Goal: Task Accomplishment & Management: Manage account settings

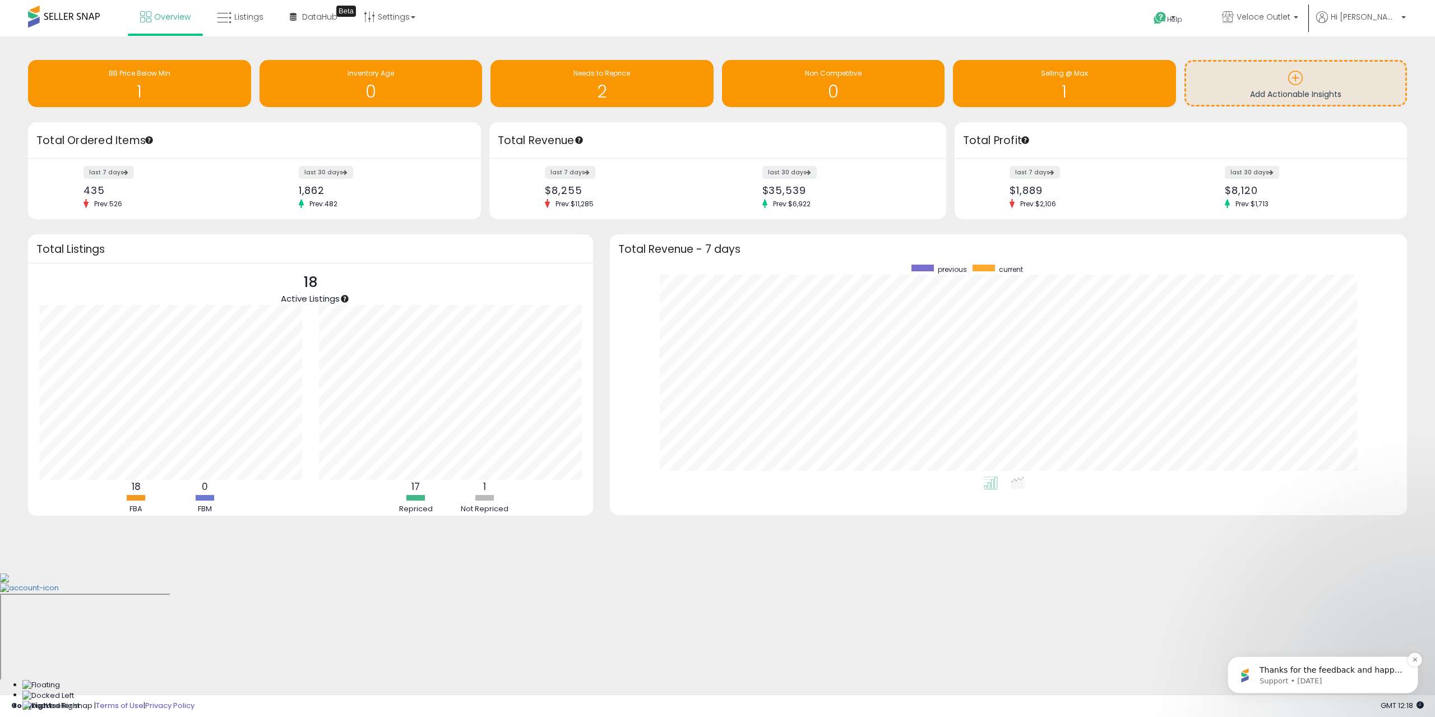
click at [1339, 690] on div "Thanks for the feedback and happy repricing! Support • 1w ago" at bounding box center [1323, 674] width 191 height 37
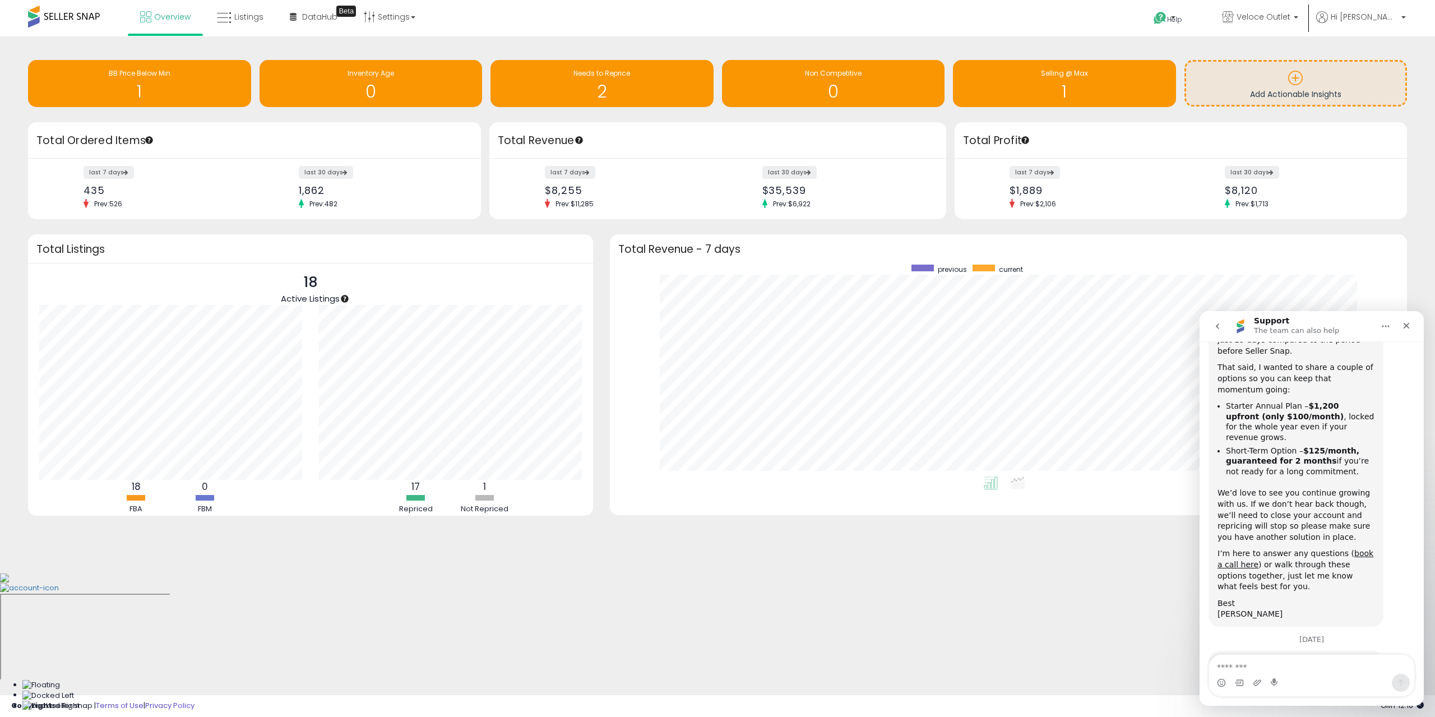
scroll to position [182, 0]
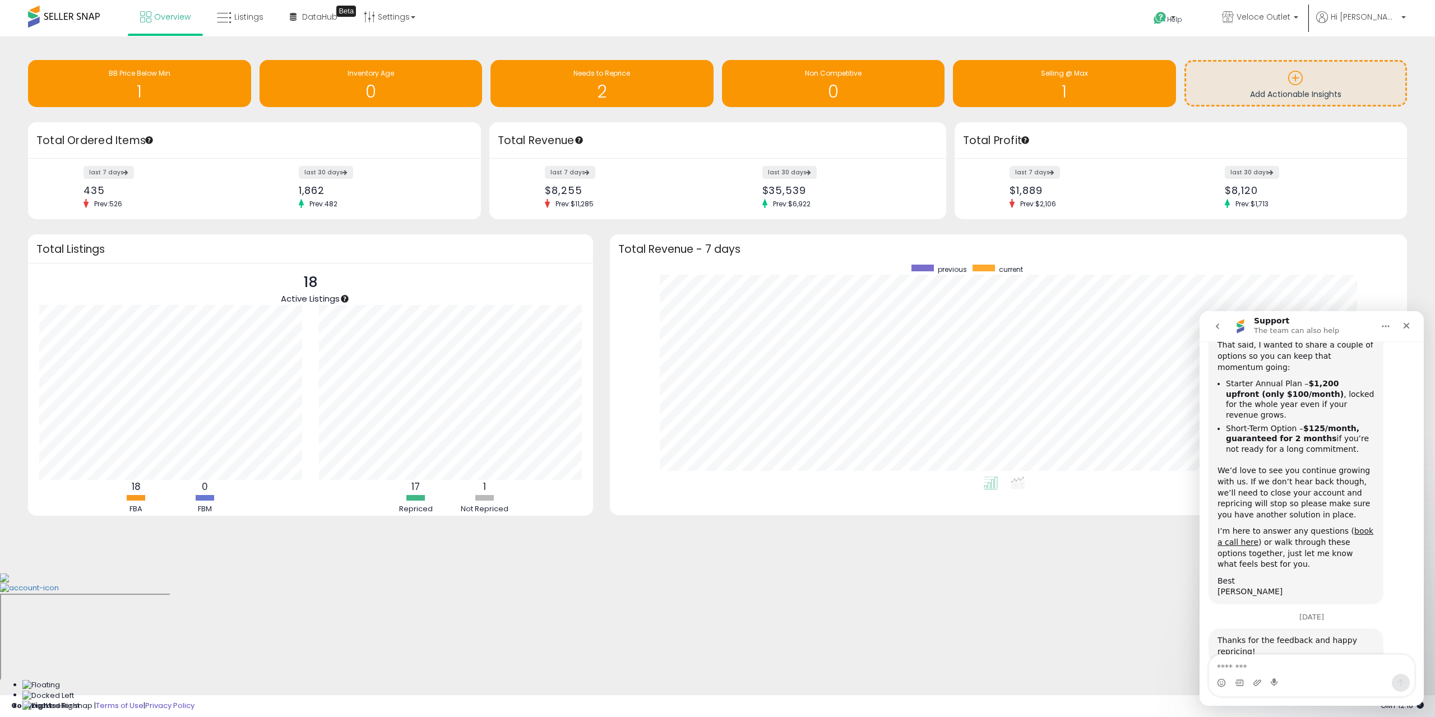
click at [1322, 688] on div "Intercom messenger" at bounding box center [1311, 683] width 205 height 18
click at [1317, 672] on textarea "Message…" at bounding box center [1311, 664] width 205 height 19
type textarea "*"
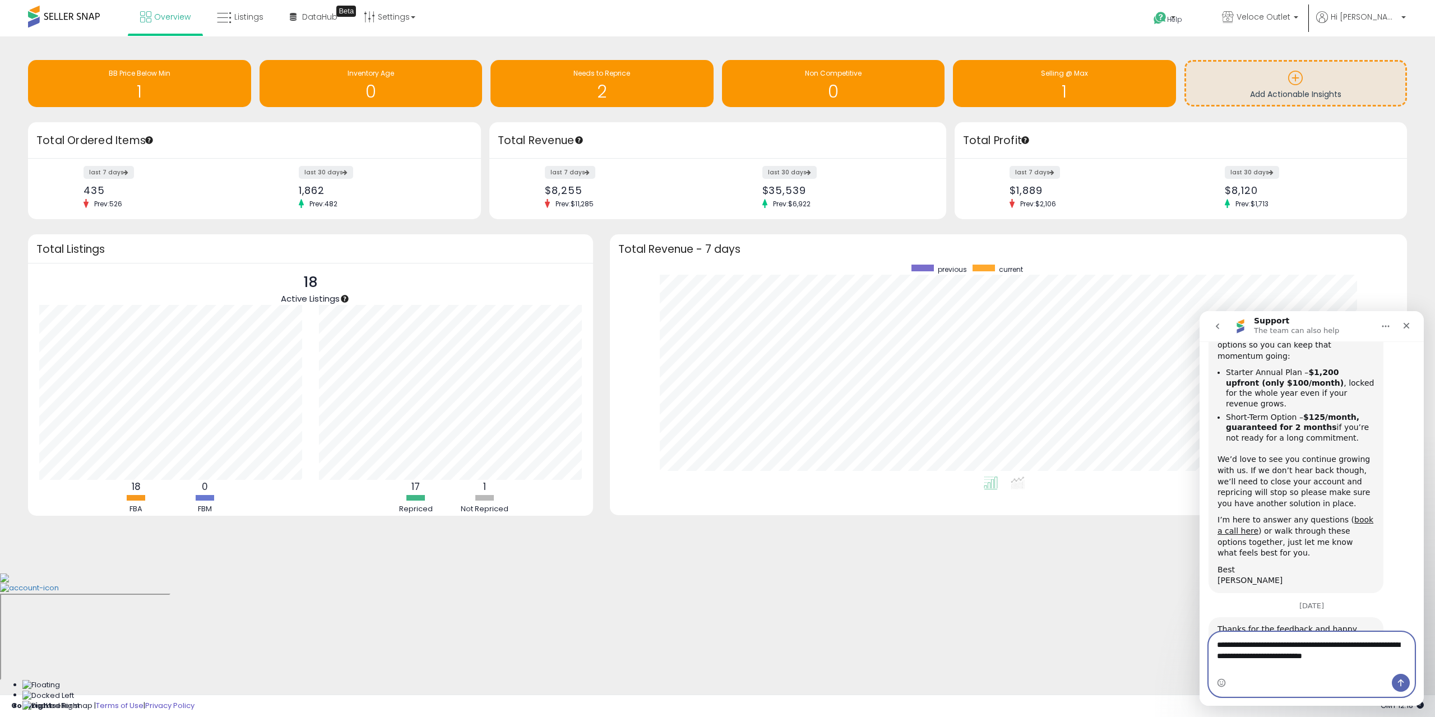
type textarea "**********"
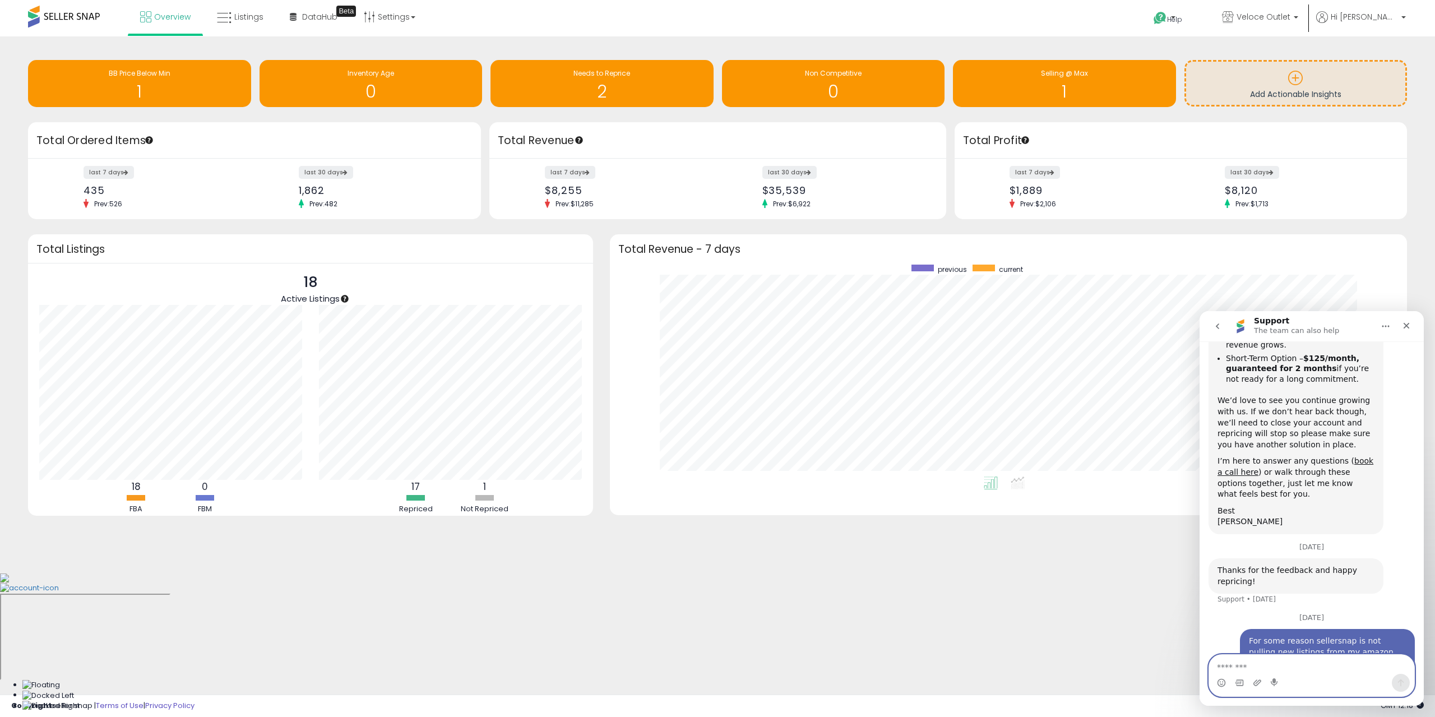
scroll to position [252, 0]
click at [415, 20] on link "Settings" at bounding box center [389, 17] width 68 height 34
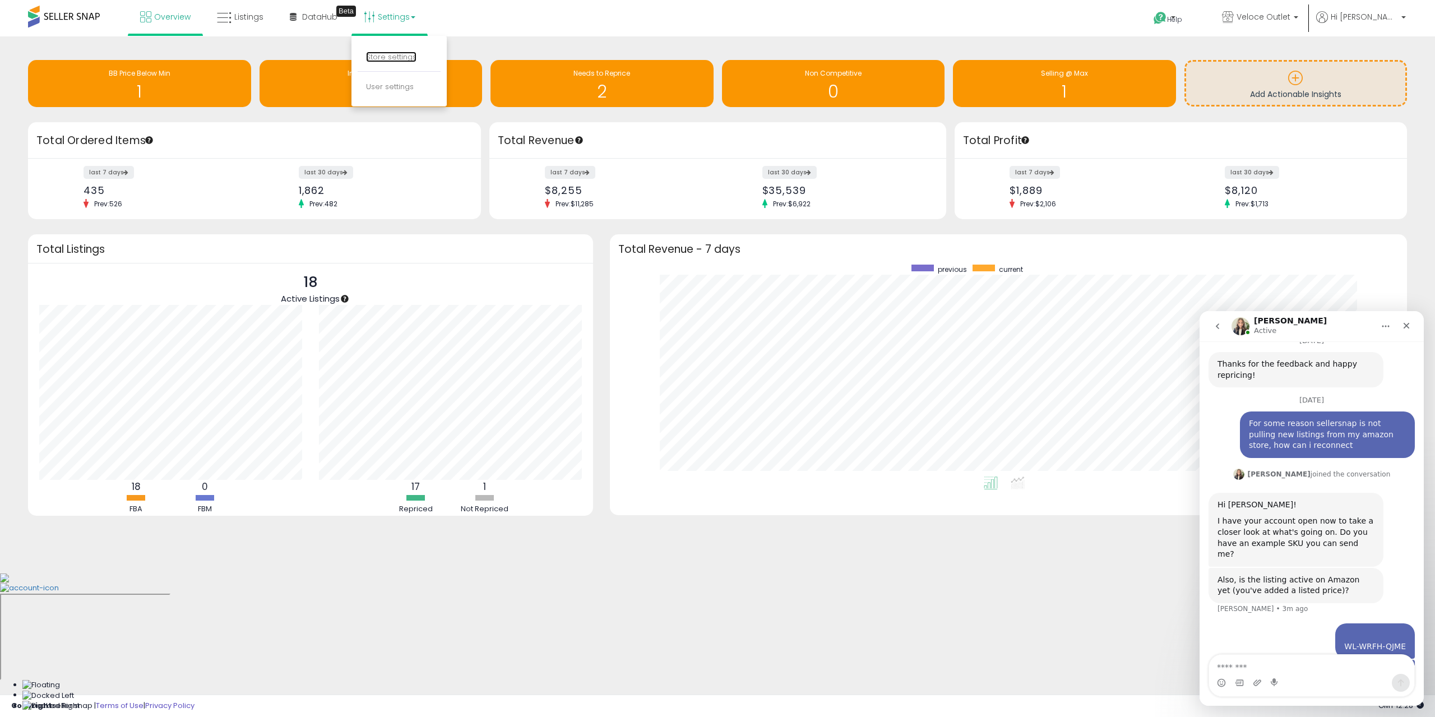
scroll to position [468, 0]
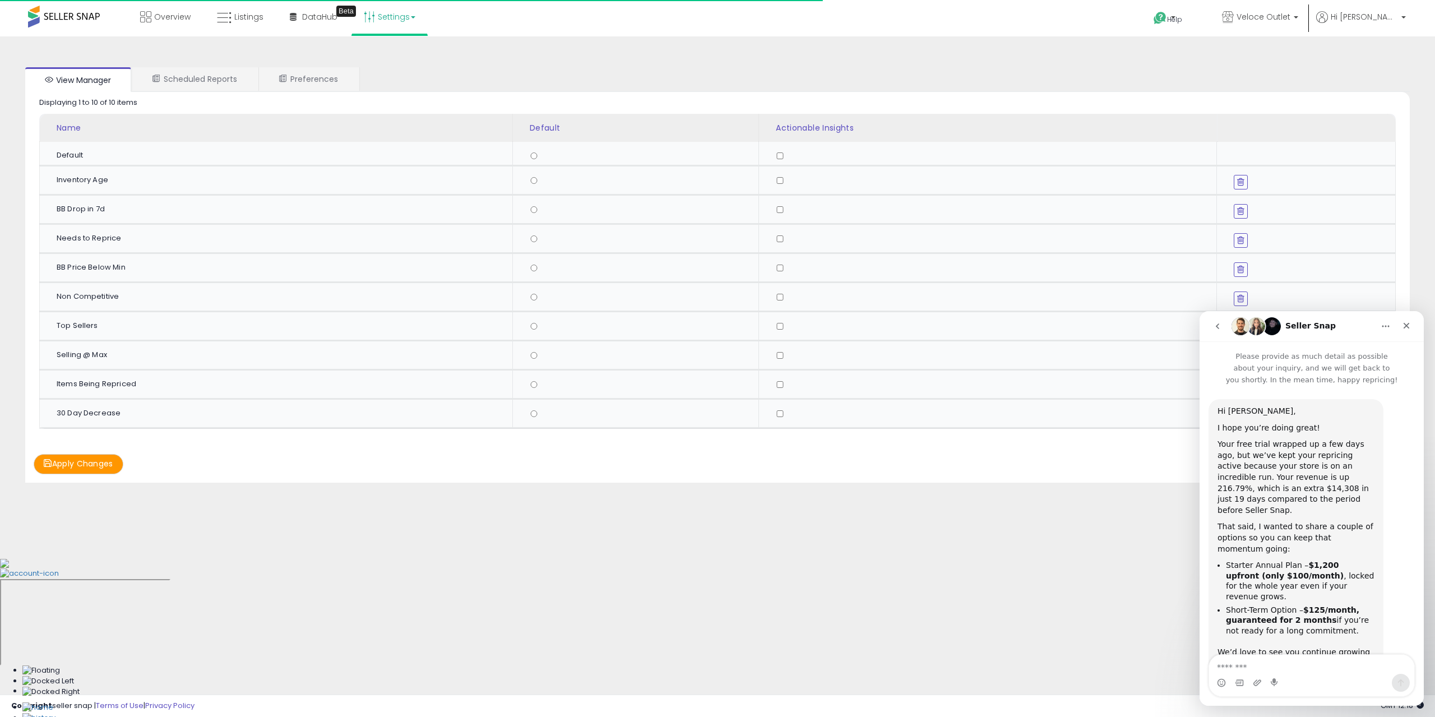
scroll to position [252, 0]
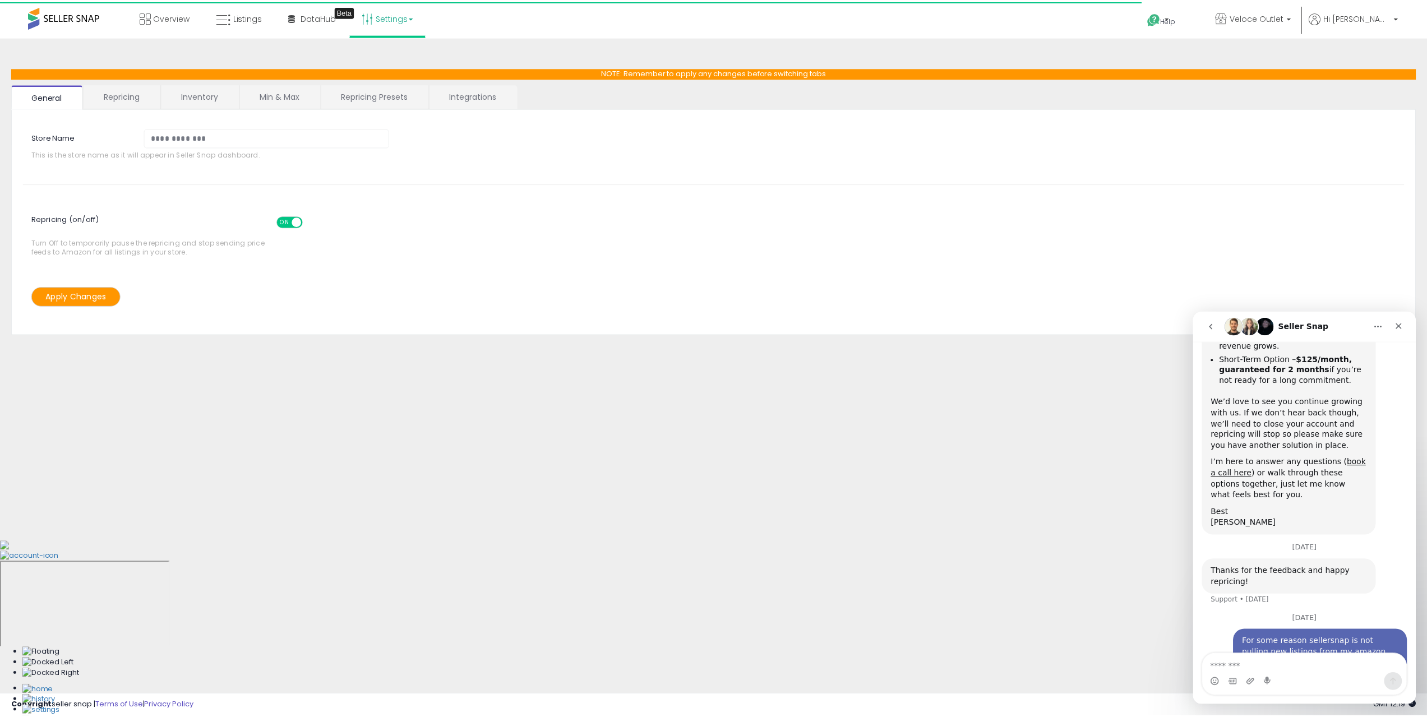
scroll to position [252, 0]
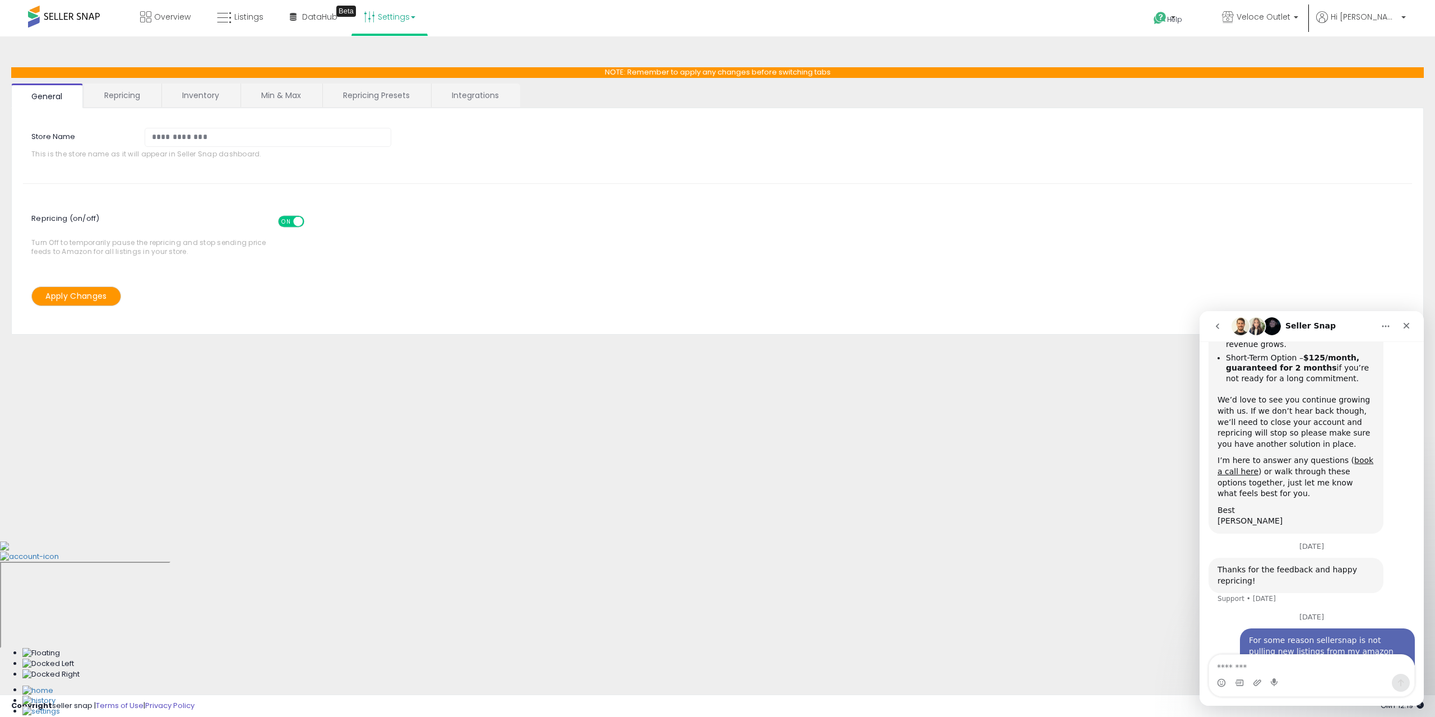
click at [443, 87] on link "Integrations" at bounding box center [475, 96] width 87 height 24
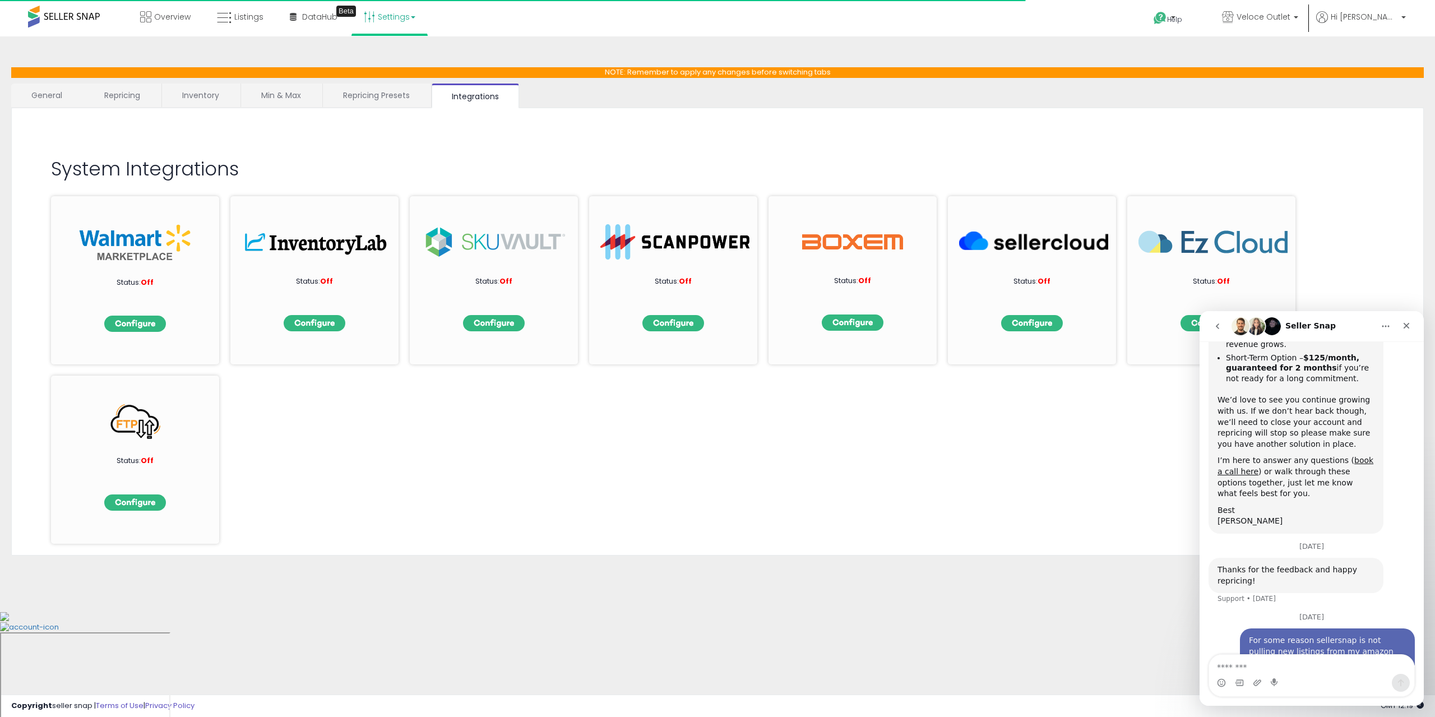
drag, startPoint x: 405, startPoint y: 90, endPoint x: 390, endPoint y: 92, distance: 14.7
click at [402, 90] on link "Repricing Presets" at bounding box center [376, 96] width 107 height 24
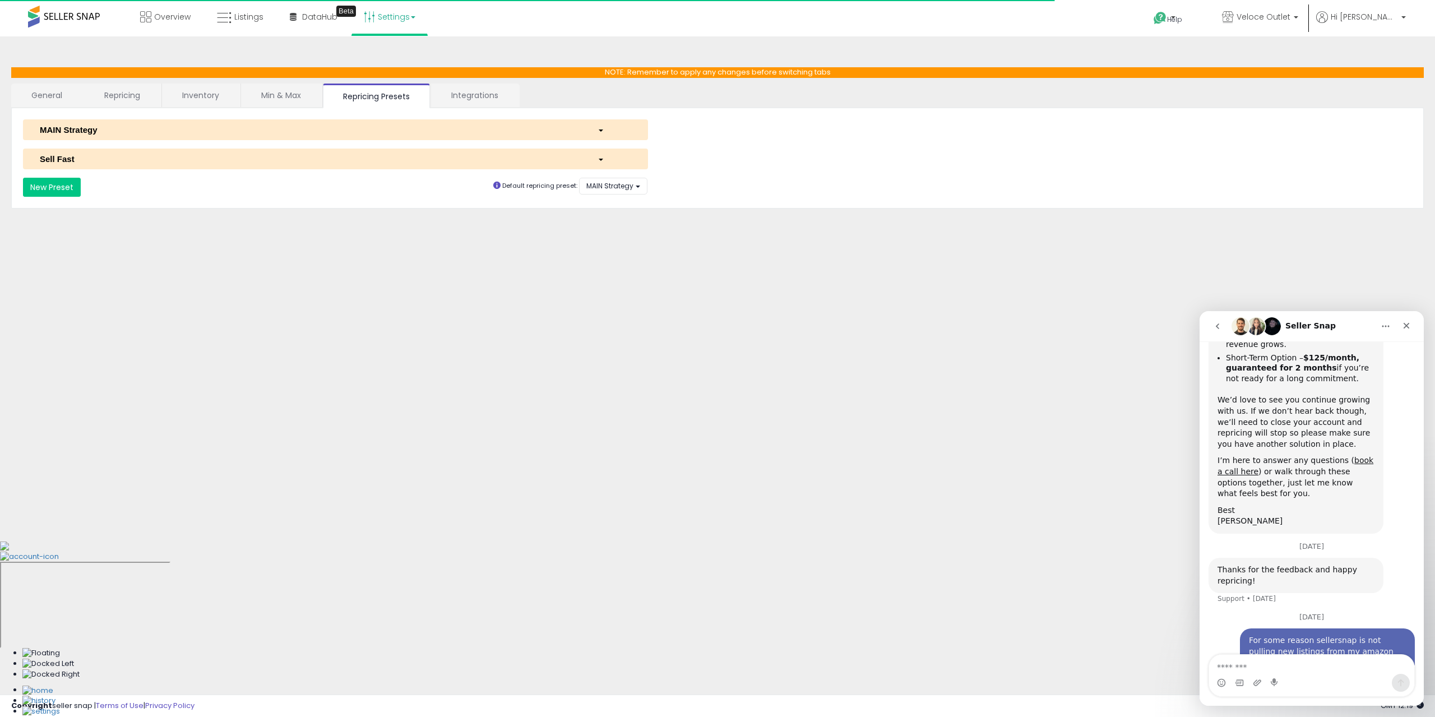
drag, startPoint x: 280, startPoint y: 98, endPoint x: 188, endPoint y: 87, distance: 92.5
click at [277, 98] on link "Min & Max" at bounding box center [281, 96] width 80 height 24
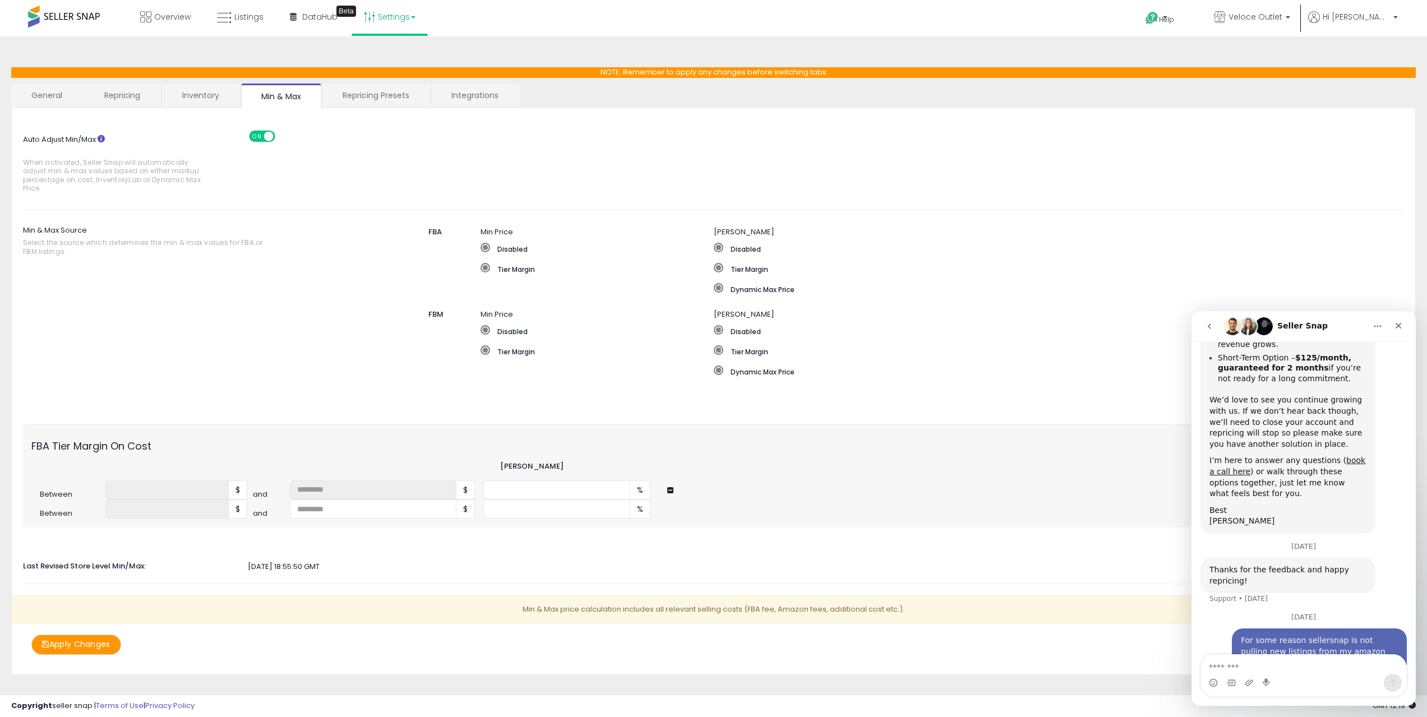
click at [195, 96] on link "Inventory" at bounding box center [200, 96] width 77 height 24
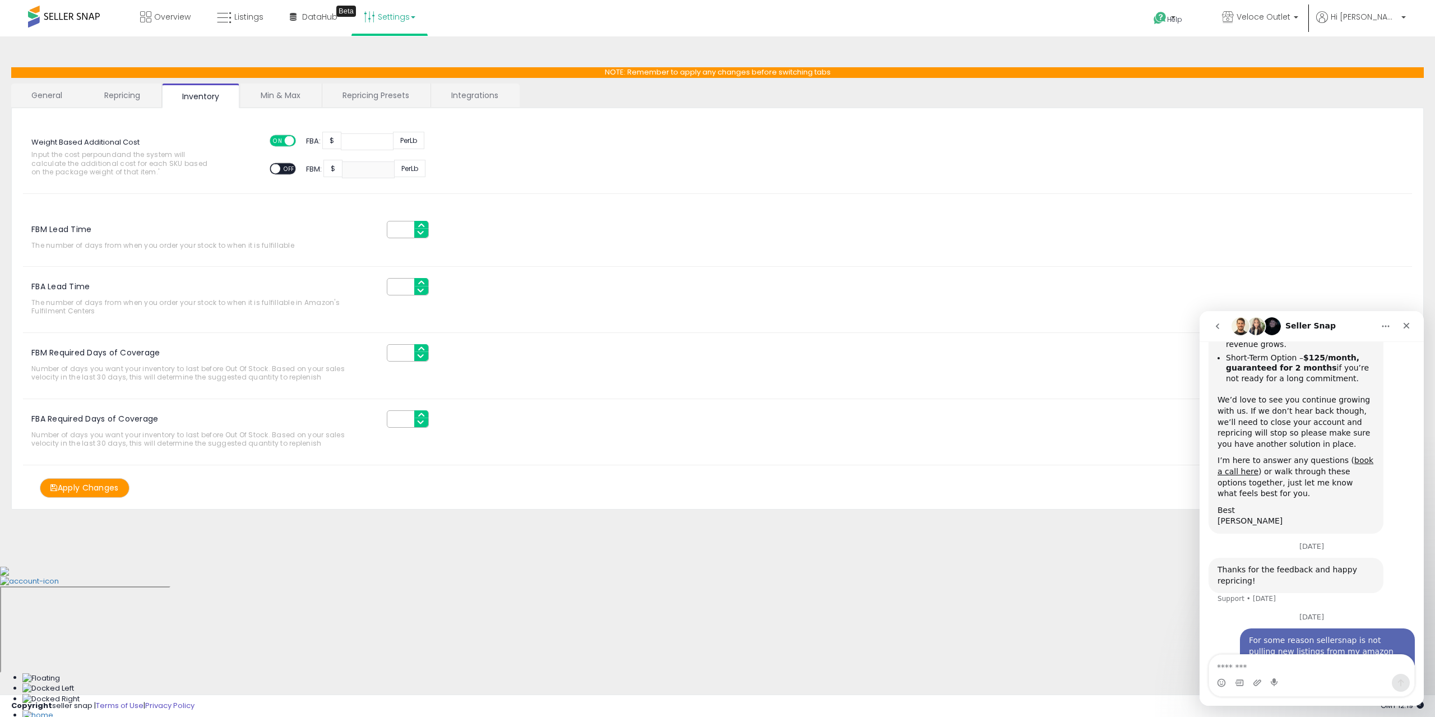
click at [128, 98] on link "Repricing" at bounding box center [122, 96] width 76 height 24
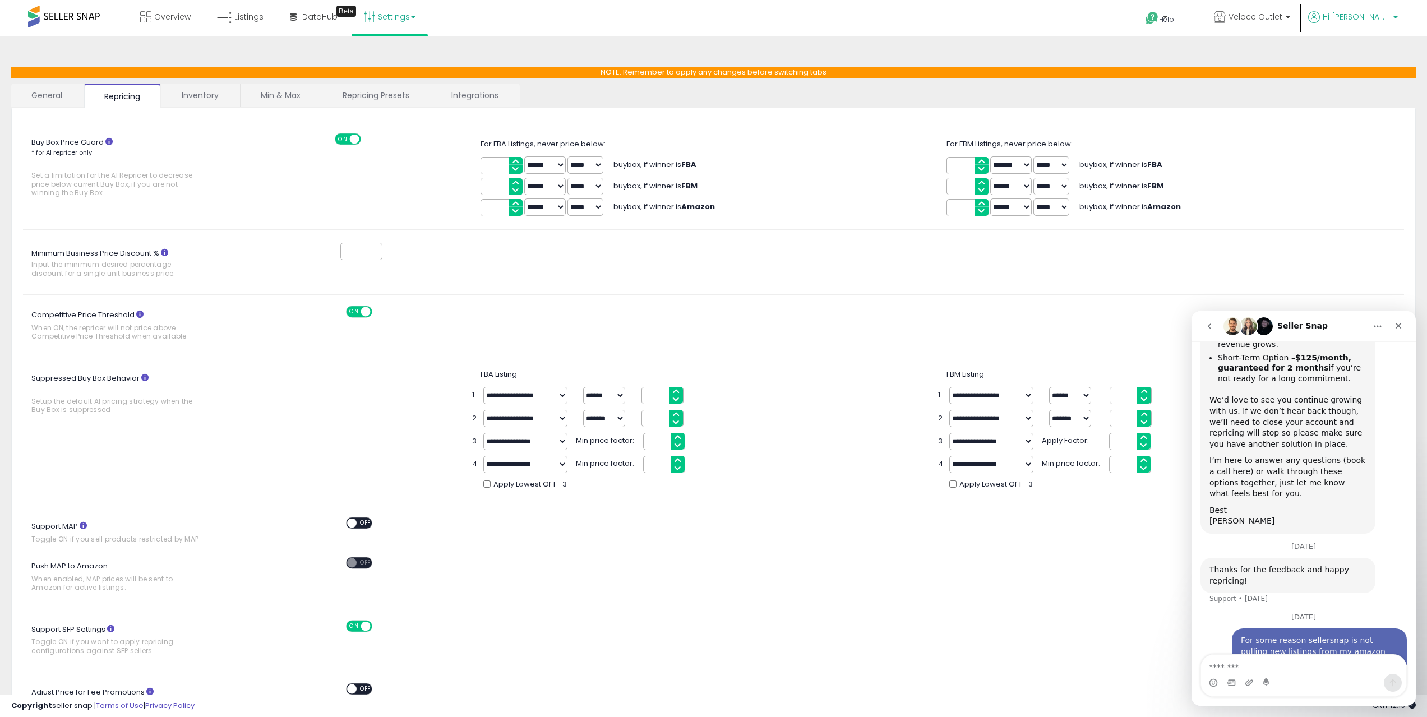
click at [1381, 17] on span "Hi [PERSON_NAME]" at bounding box center [1355, 16] width 67 height 11
click at [1377, 58] on link "Account" at bounding box center [1372, 59] width 30 height 11
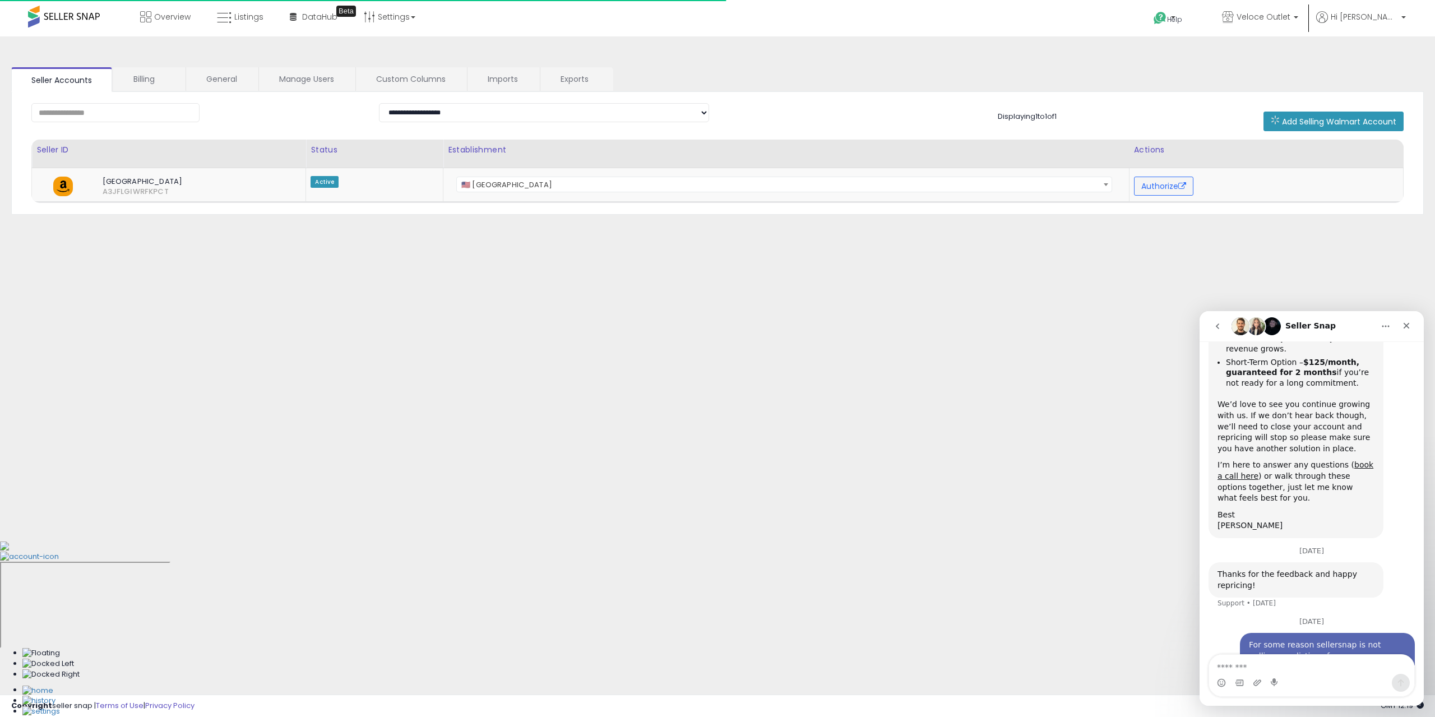
scroll to position [252, 0]
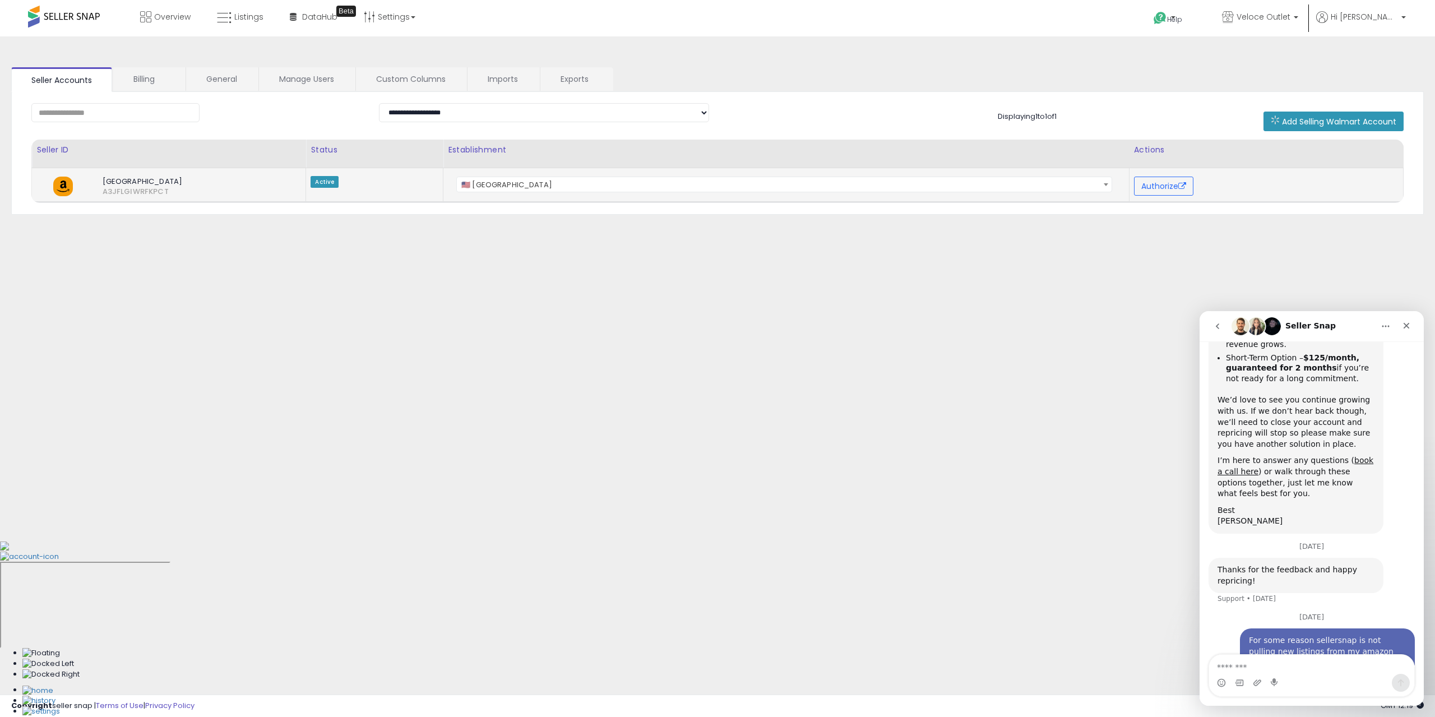
click at [89, 184] on span "North America A3JFLGIWRFKPCT" at bounding box center [187, 187] width 203 height 20
click at [61, 185] on img at bounding box center [63, 187] width 20 height 20
click at [135, 117] on input "text" at bounding box center [115, 112] width 168 height 19
click at [156, 85] on link "Billing" at bounding box center [148, 79] width 71 height 24
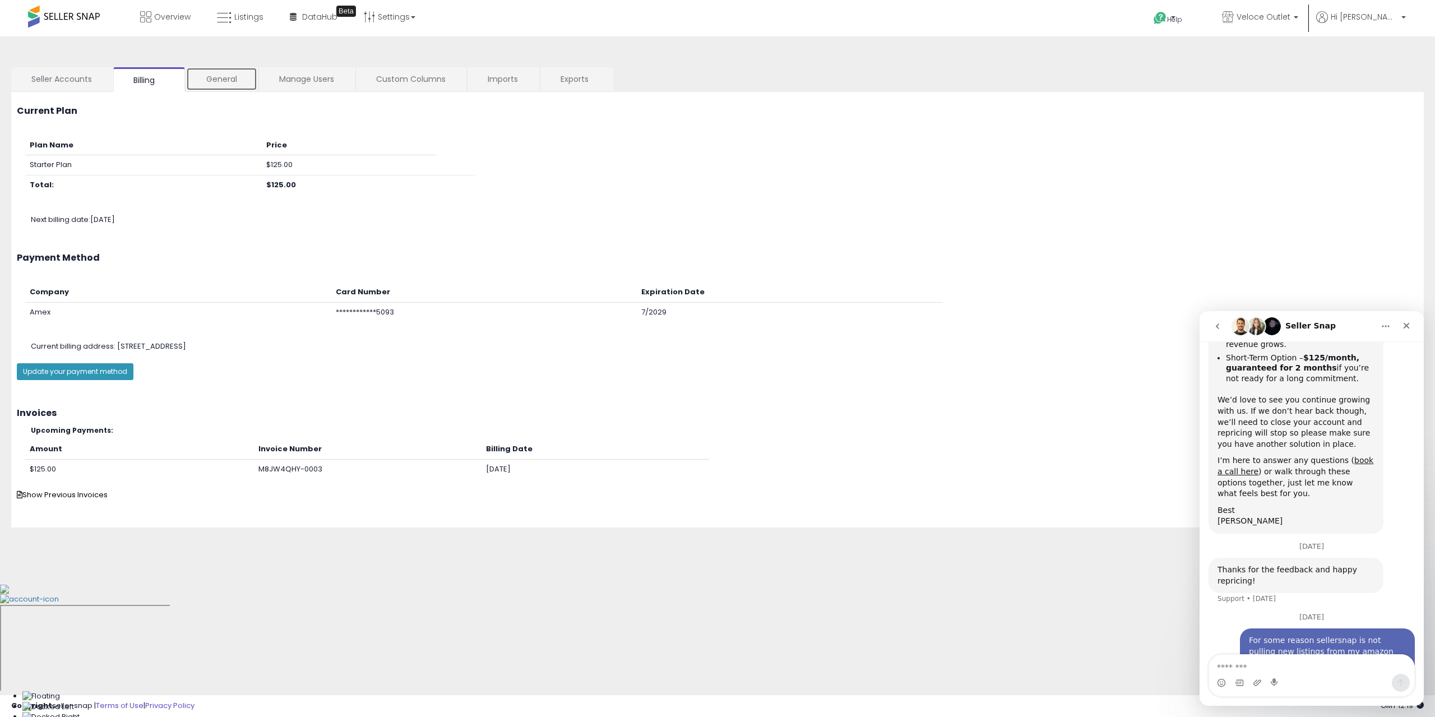
click at [233, 84] on link "General" at bounding box center [221, 79] width 71 height 24
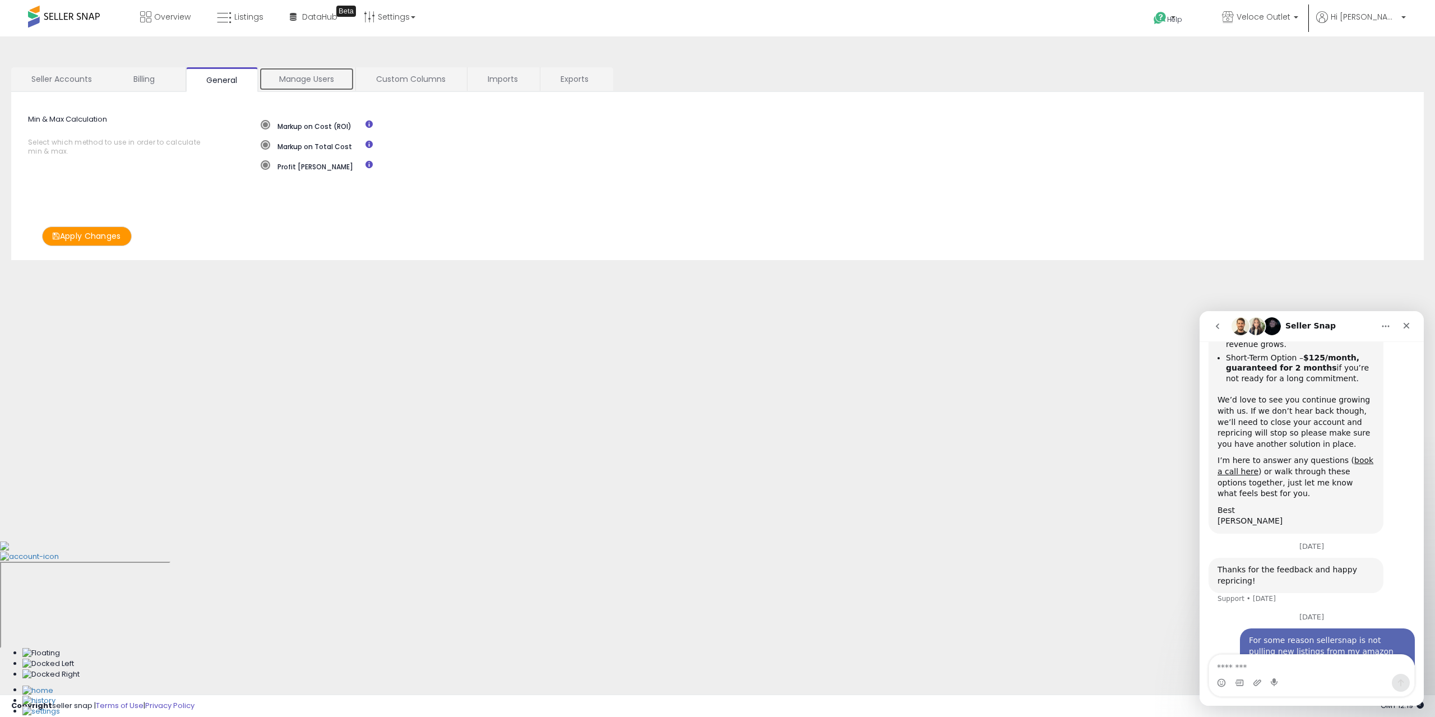
click at [308, 79] on link "Manage Users" at bounding box center [306, 79] width 95 height 24
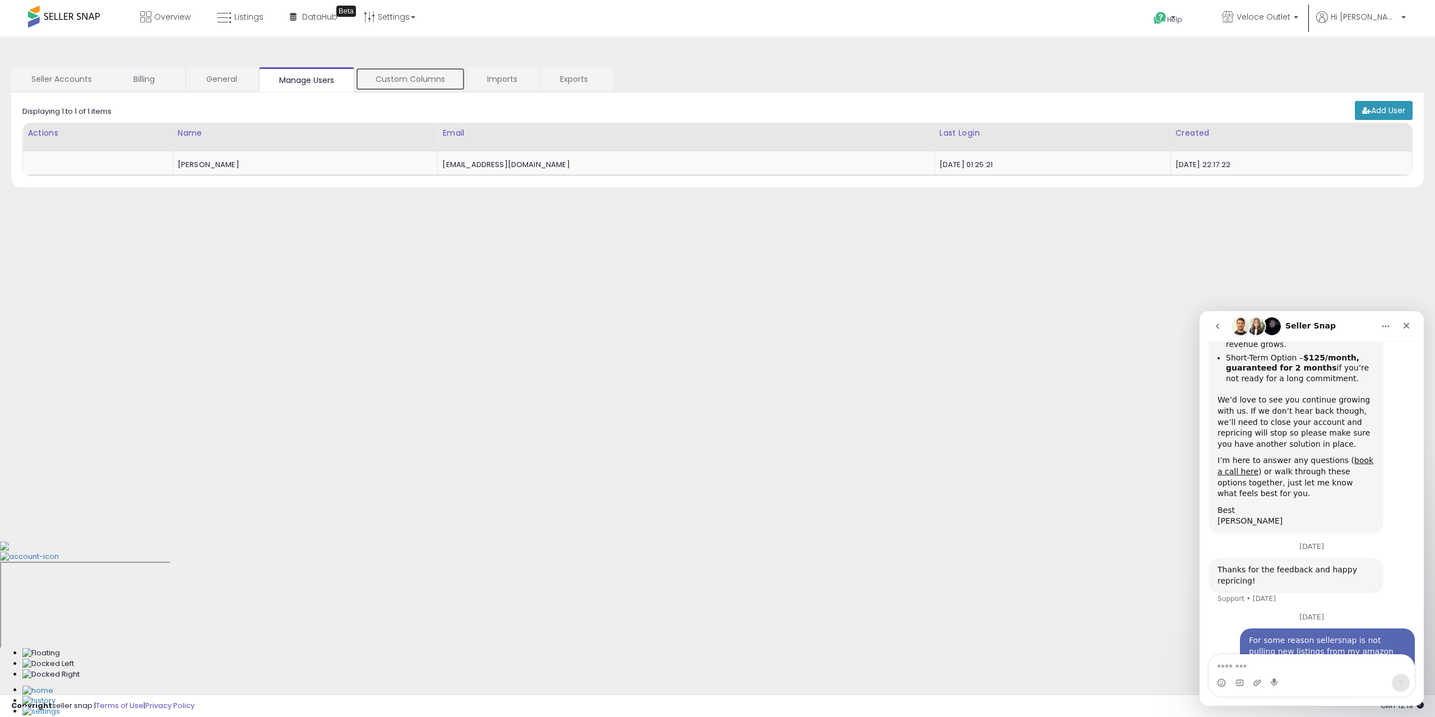
click at [410, 73] on link "Custom Columns" at bounding box center [410, 79] width 110 height 24
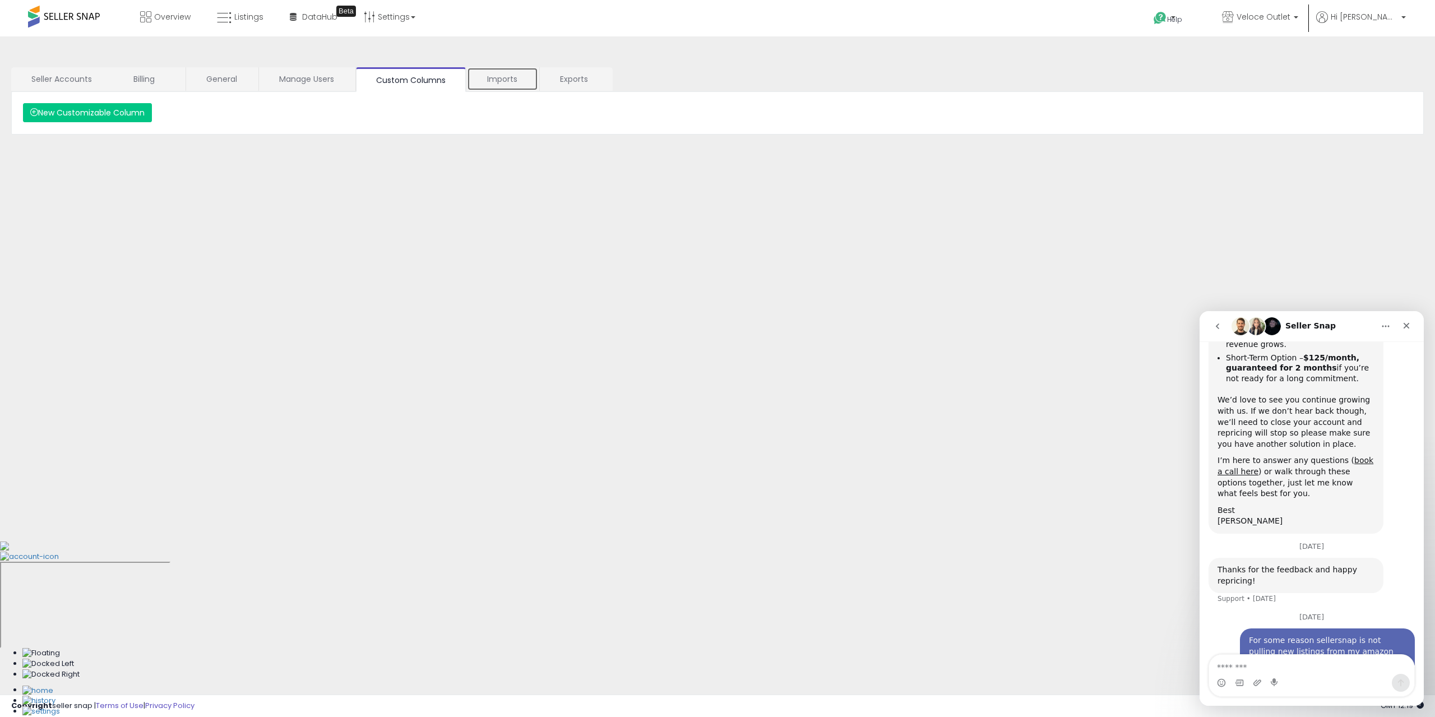
click at [511, 76] on link "Imports" at bounding box center [502, 79] width 71 height 24
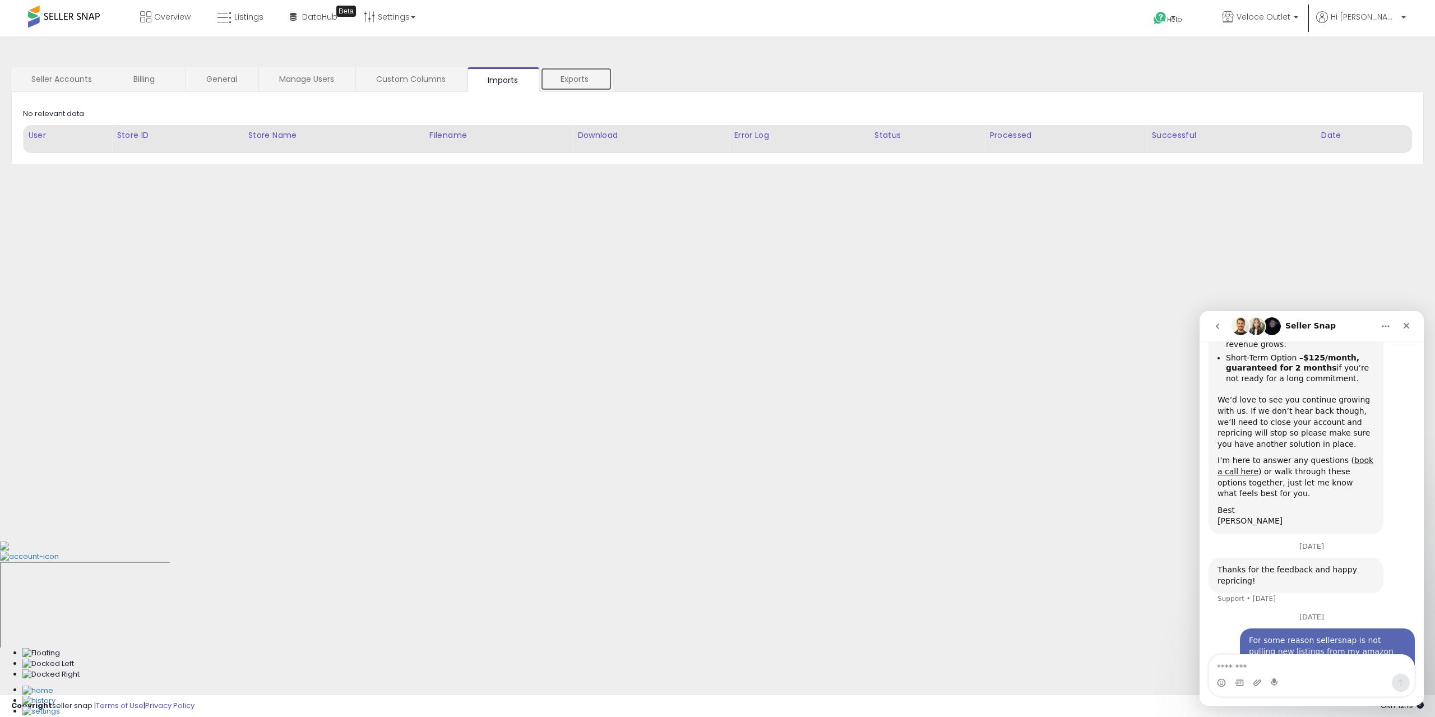
click at [580, 77] on link "Exports" at bounding box center [576, 79] width 72 height 24
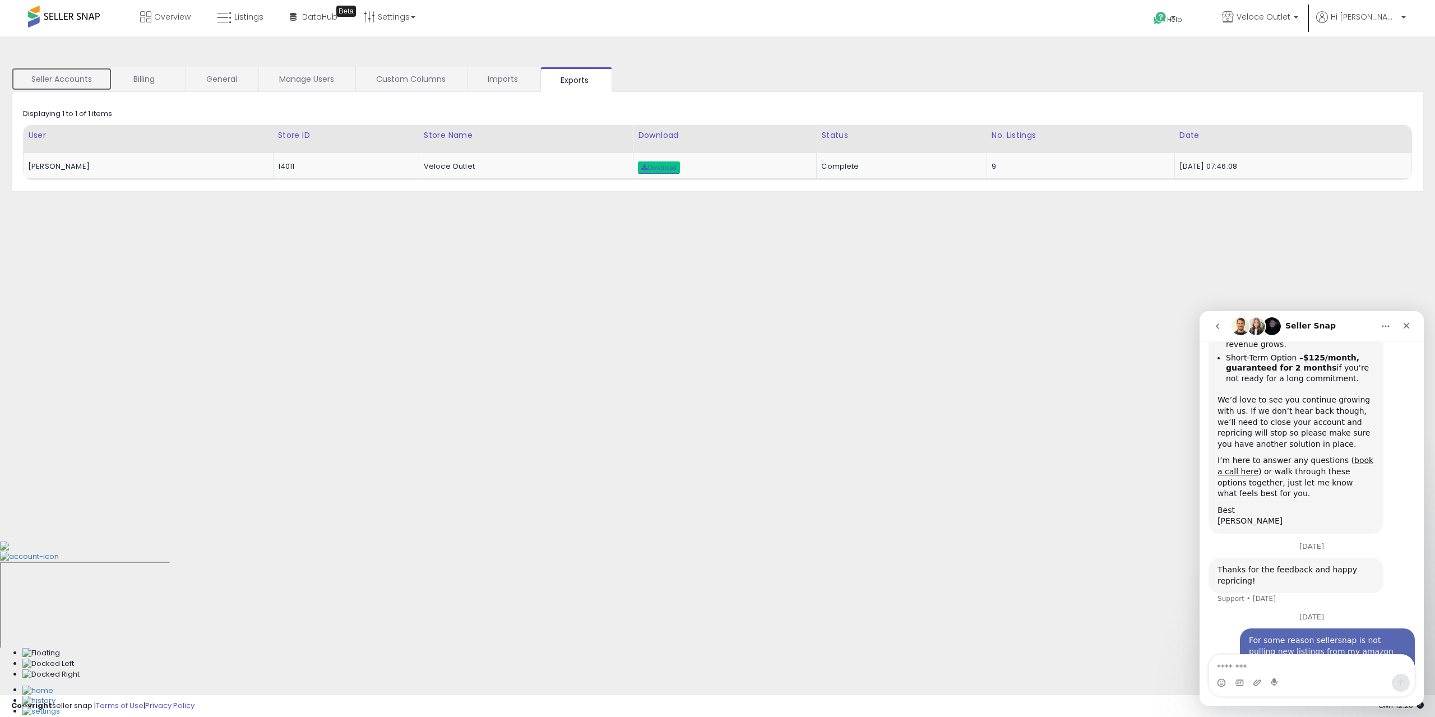
click at [71, 86] on link "Seller Accounts" at bounding box center [61, 79] width 101 height 24
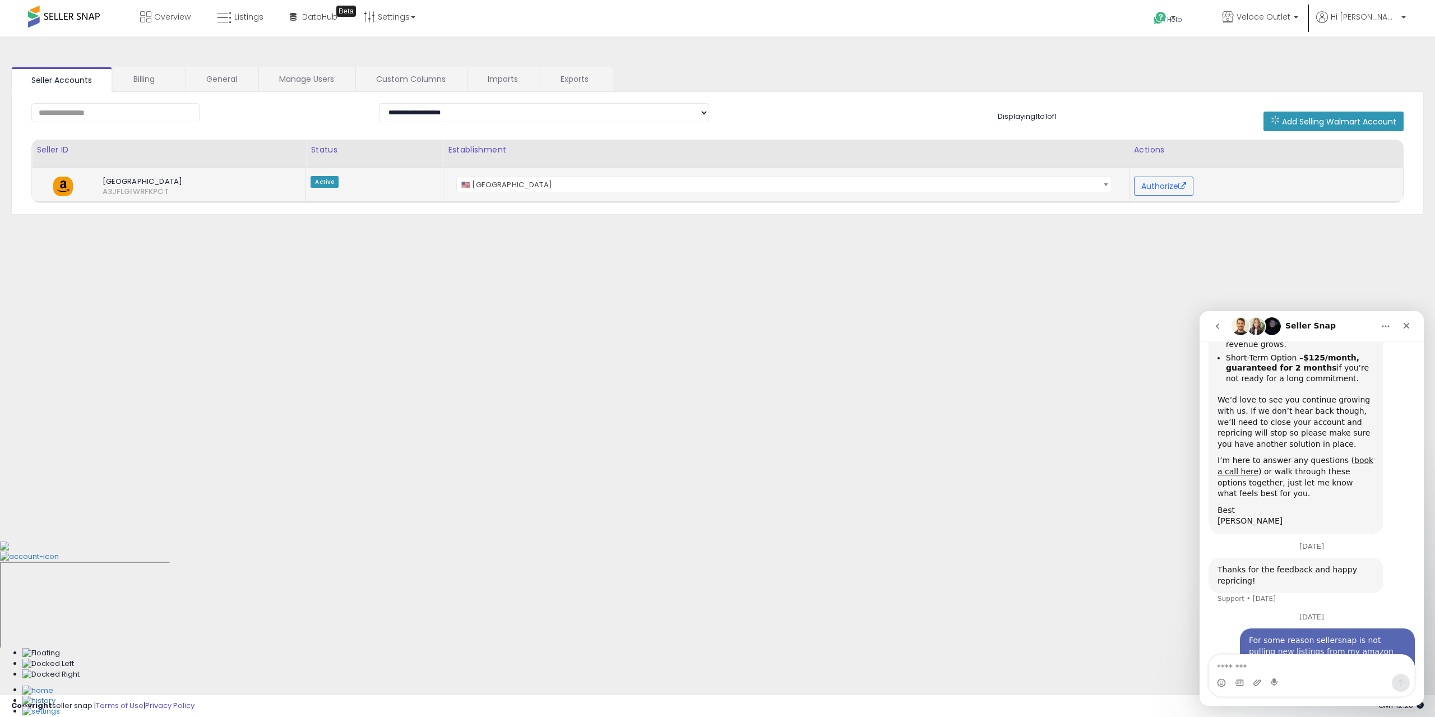
click at [972, 189] on span "🇺🇸 United States" at bounding box center [784, 185] width 655 height 16
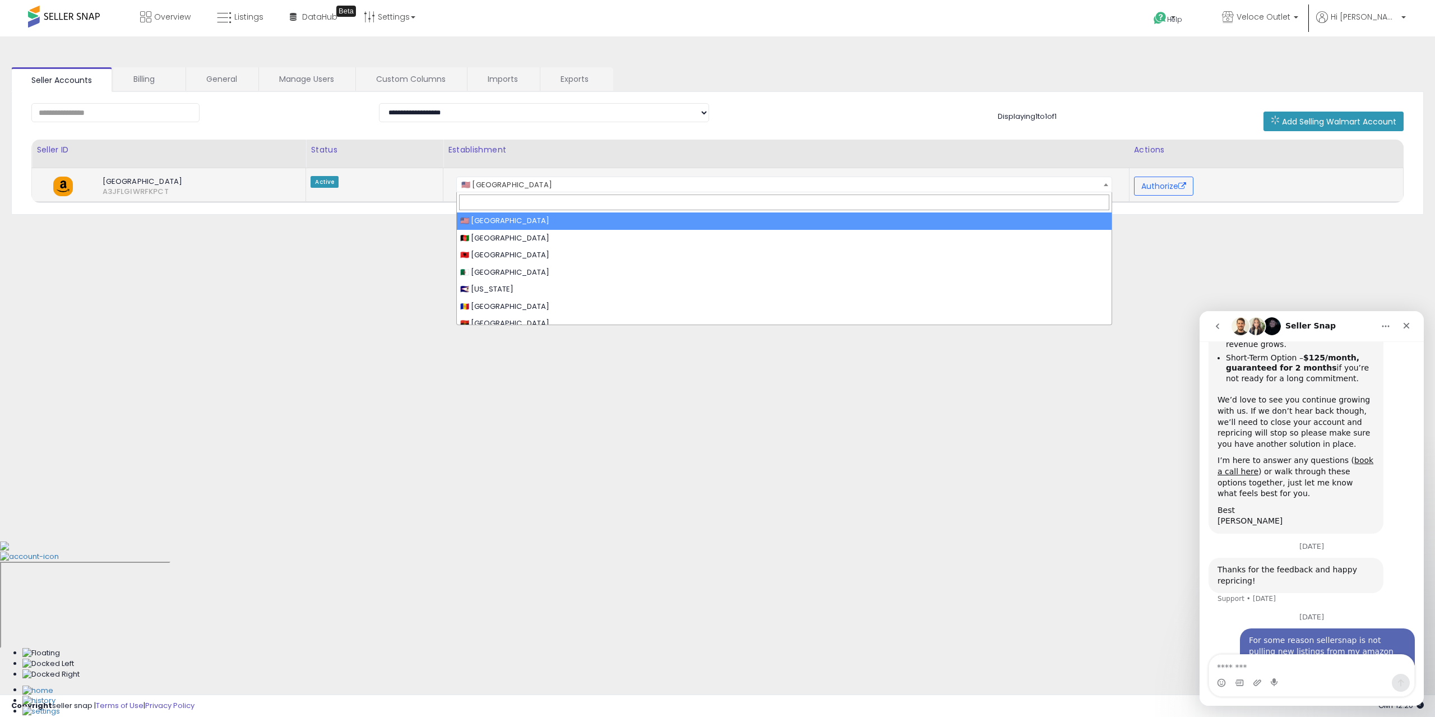
click at [575, 184] on span "🇺🇸 United States" at bounding box center [784, 185] width 655 height 16
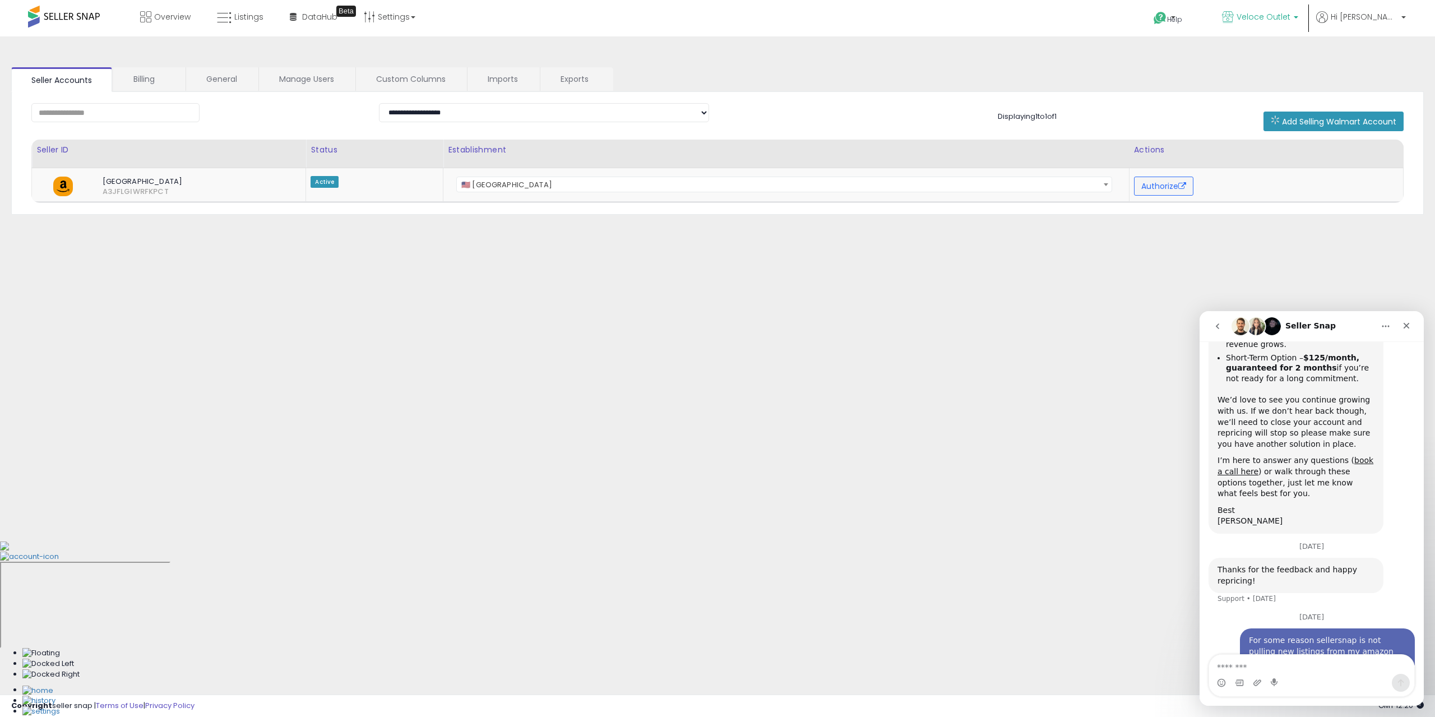
click at [1290, 16] on span "Veloce Outlet" at bounding box center [1264, 16] width 54 height 11
click at [271, 18] on li "Listings" at bounding box center [240, 18] width 71 height 36
click at [237, 25] on link "Listings" at bounding box center [240, 17] width 63 height 34
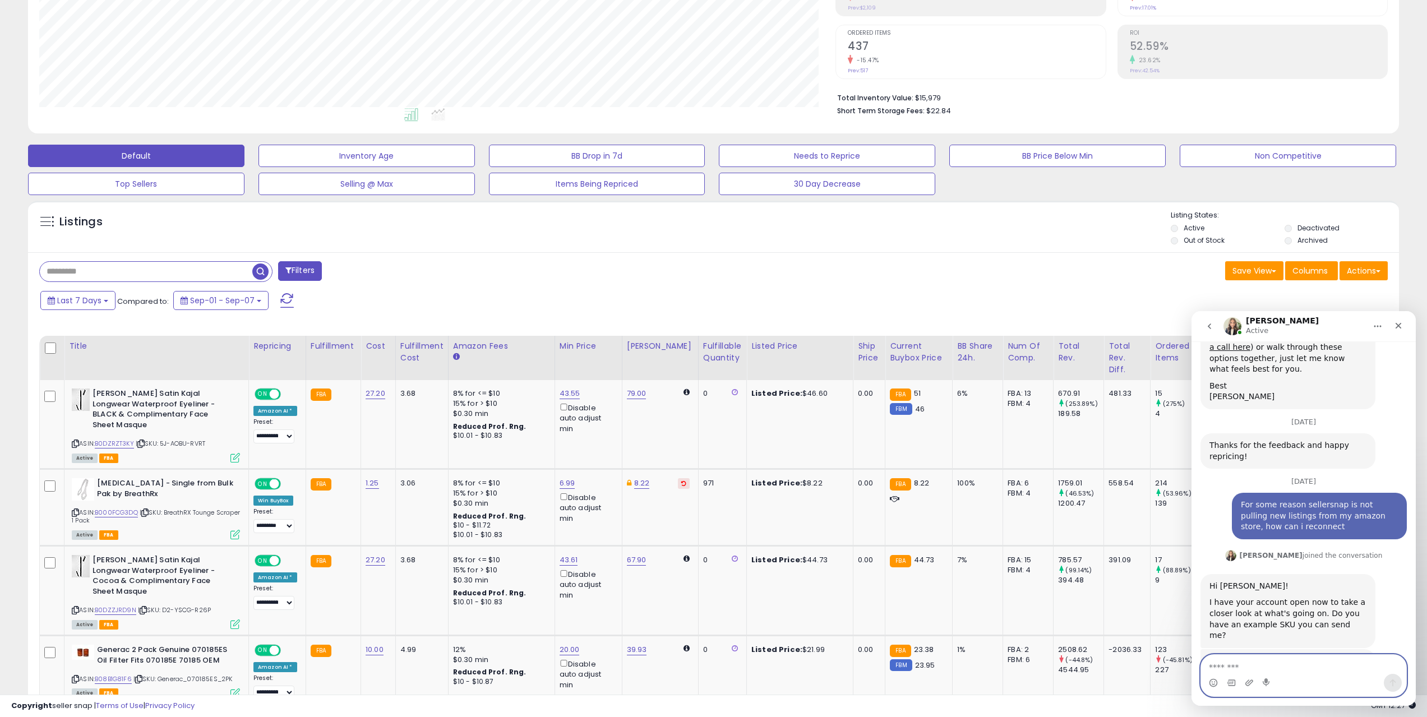
scroll to position [387, 0]
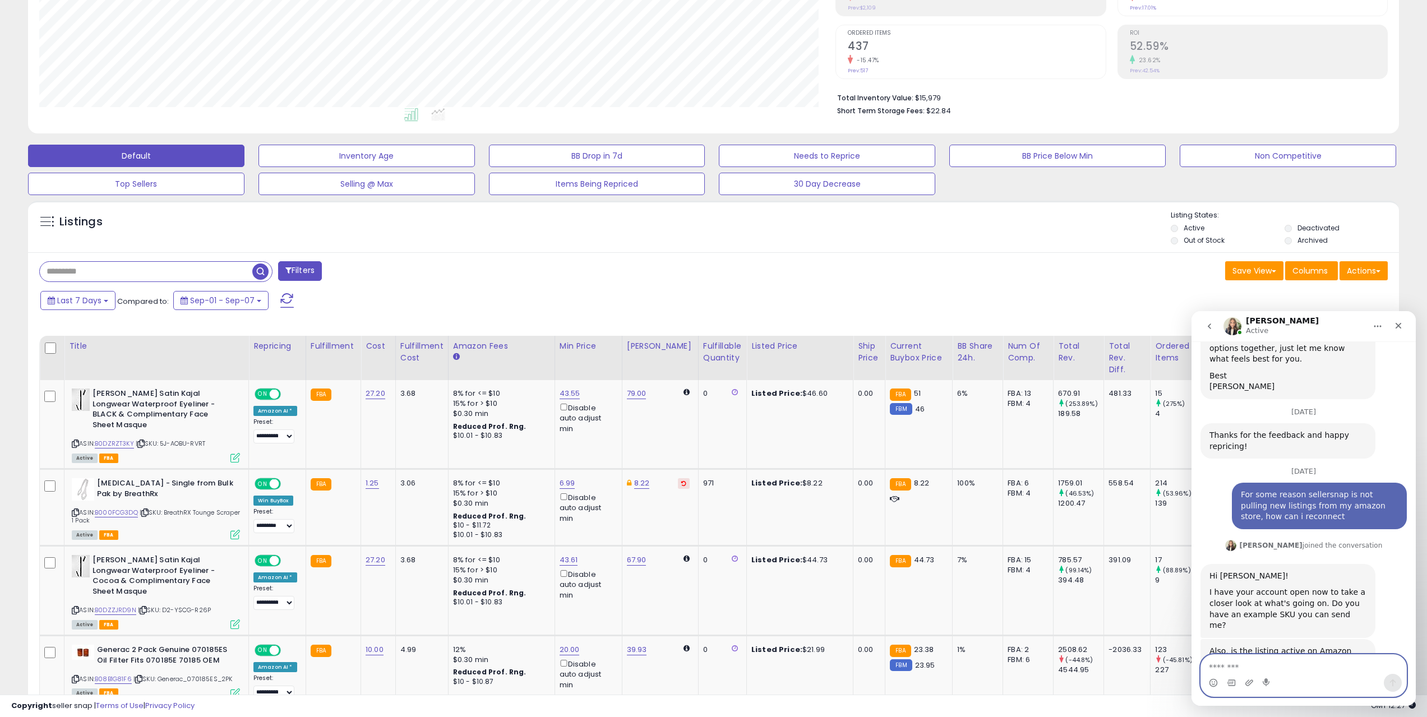
click at [1346, 659] on textarea "Message…" at bounding box center [1303, 664] width 205 height 19
click at [1316, 660] on textarea "Message…" at bounding box center [1303, 664] width 205 height 19
click at [1297, 664] on textarea "Message…" at bounding box center [1303, 664] width 205 height 19
click at [1296, 665] on textarea "Message…" at bounding box center [1303, 664] width 205 height 19
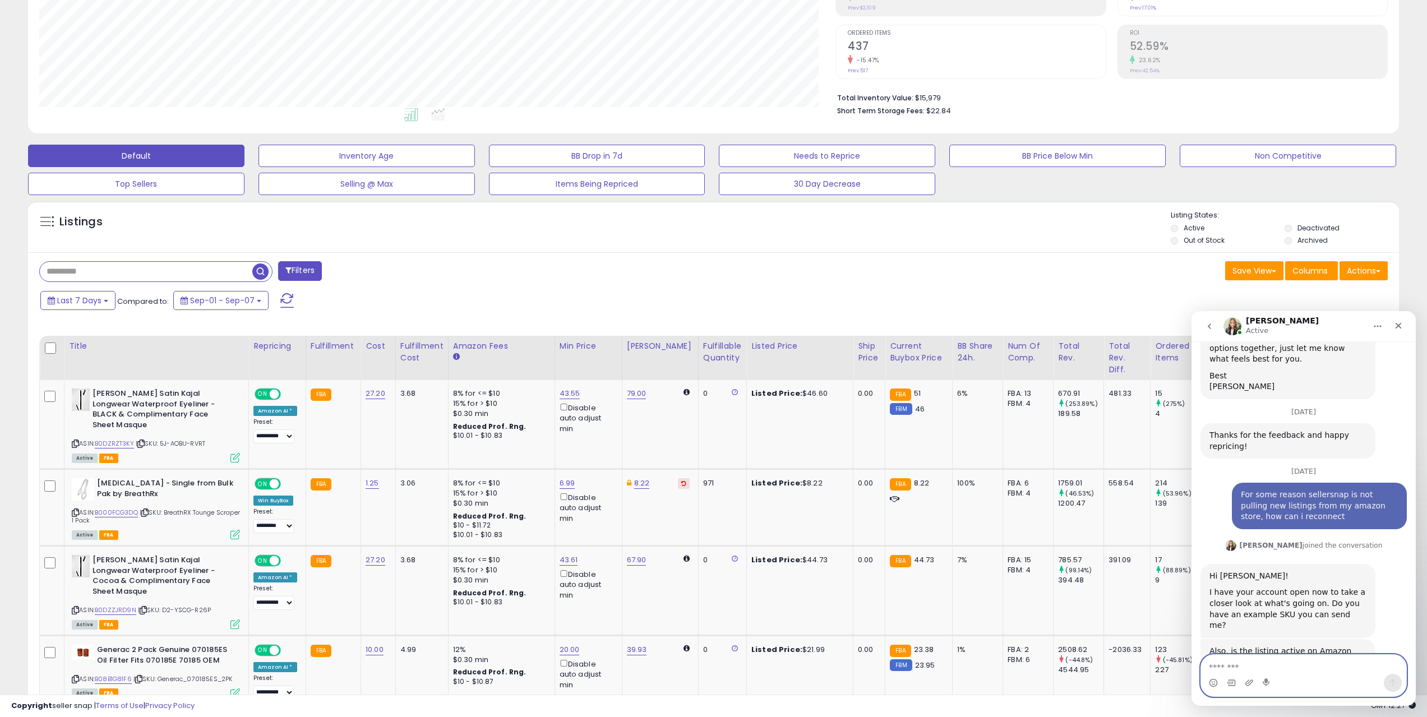
click at [1296, 665] on textarea "Message…" at bounding box center [1303, 664] width 205 height 19
paste textarea "**********"
type textarea "**********"
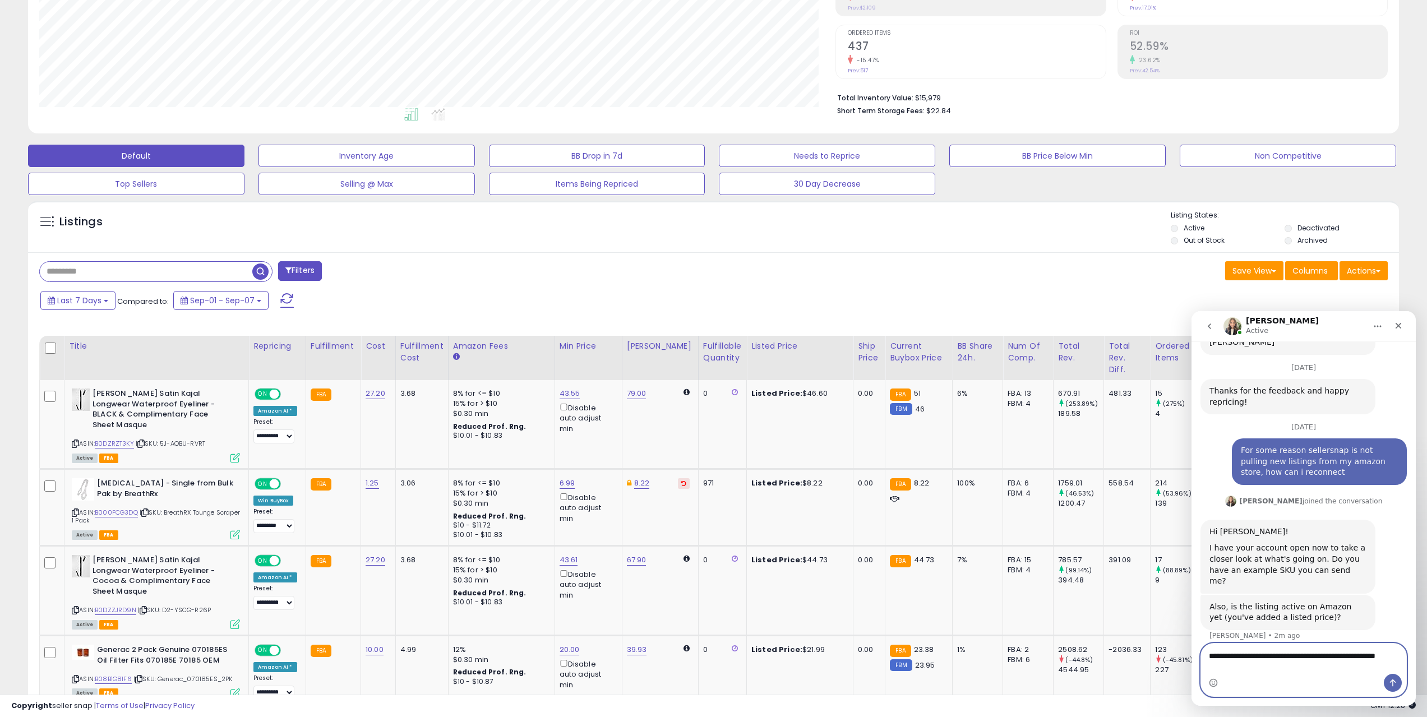
scroll to position [442, 0]
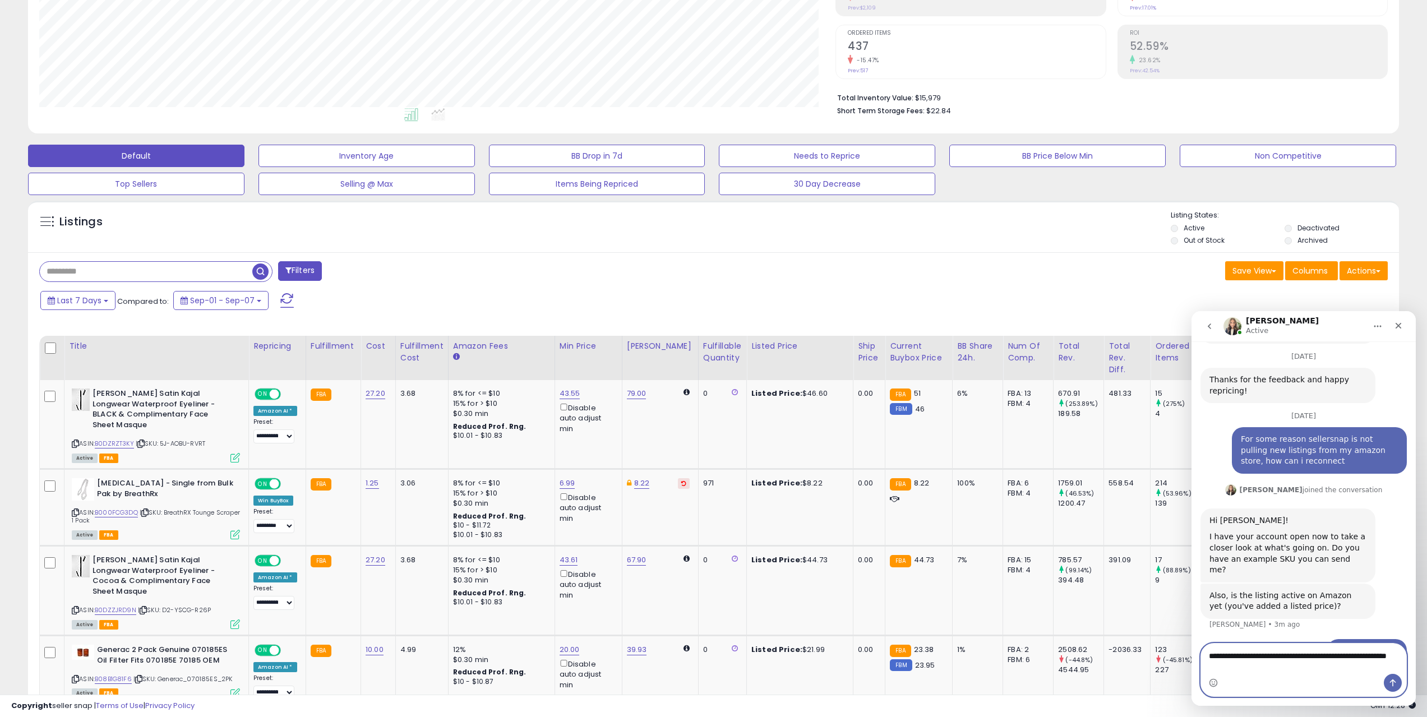
type textarea "**********"
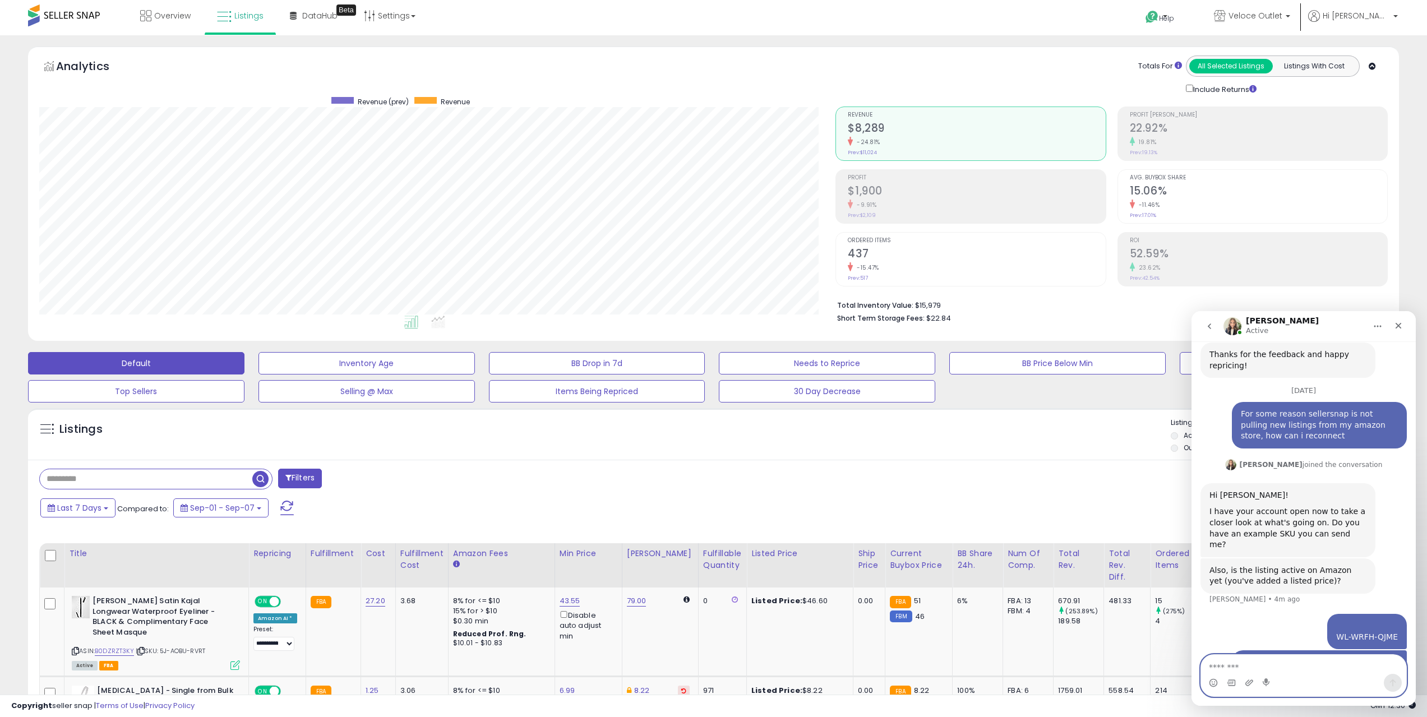
scroll to position [0, 0]
click at [1321, 674] on div "Intercom messenger" at bounding box center [1303, 683] width 205 height 18
click at [1317, 664] on textarea "Message…" at bounding box center [1303, 664] width 205 height 19
click at [1316, 668] on textarea "Message…" at bounding box center [1303, 664] width 205 height 19
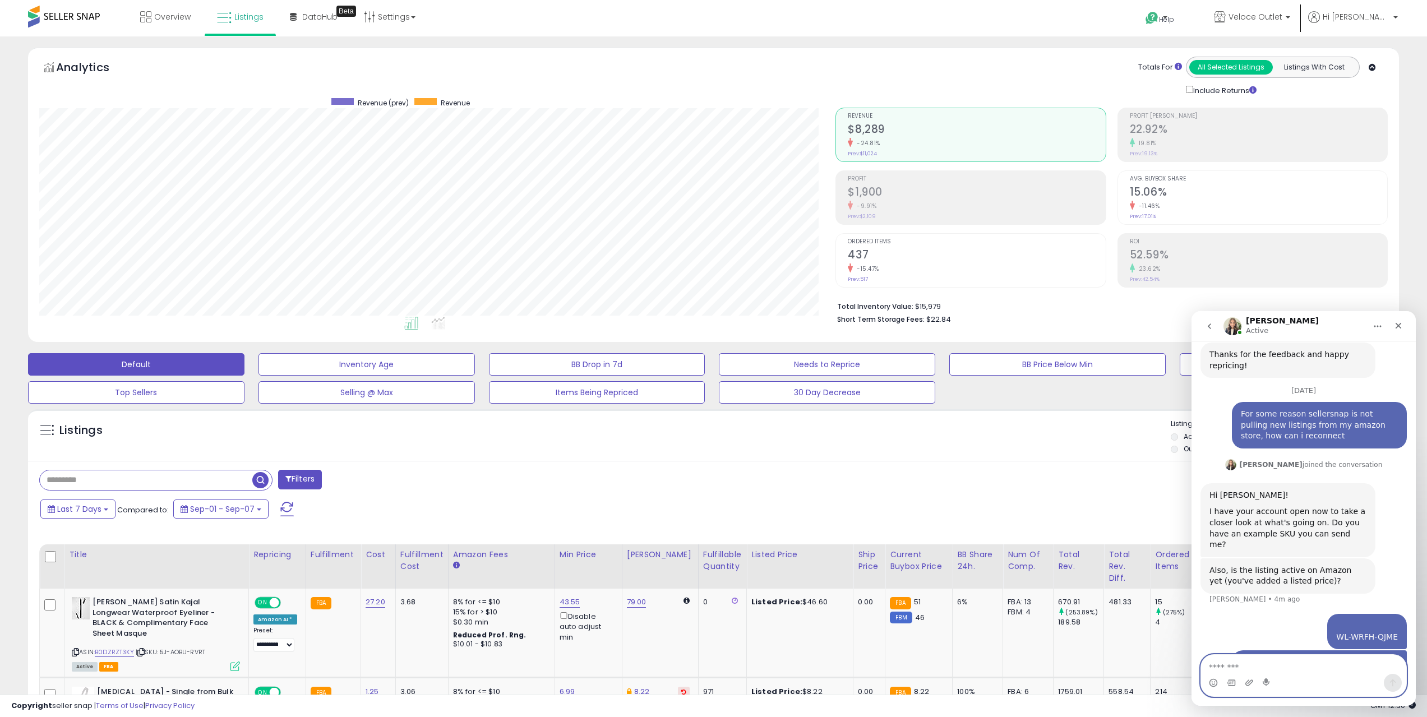
click at [1316, 668] on textarea "Message…" at bounding box center [1303, 664] width 205 height 19
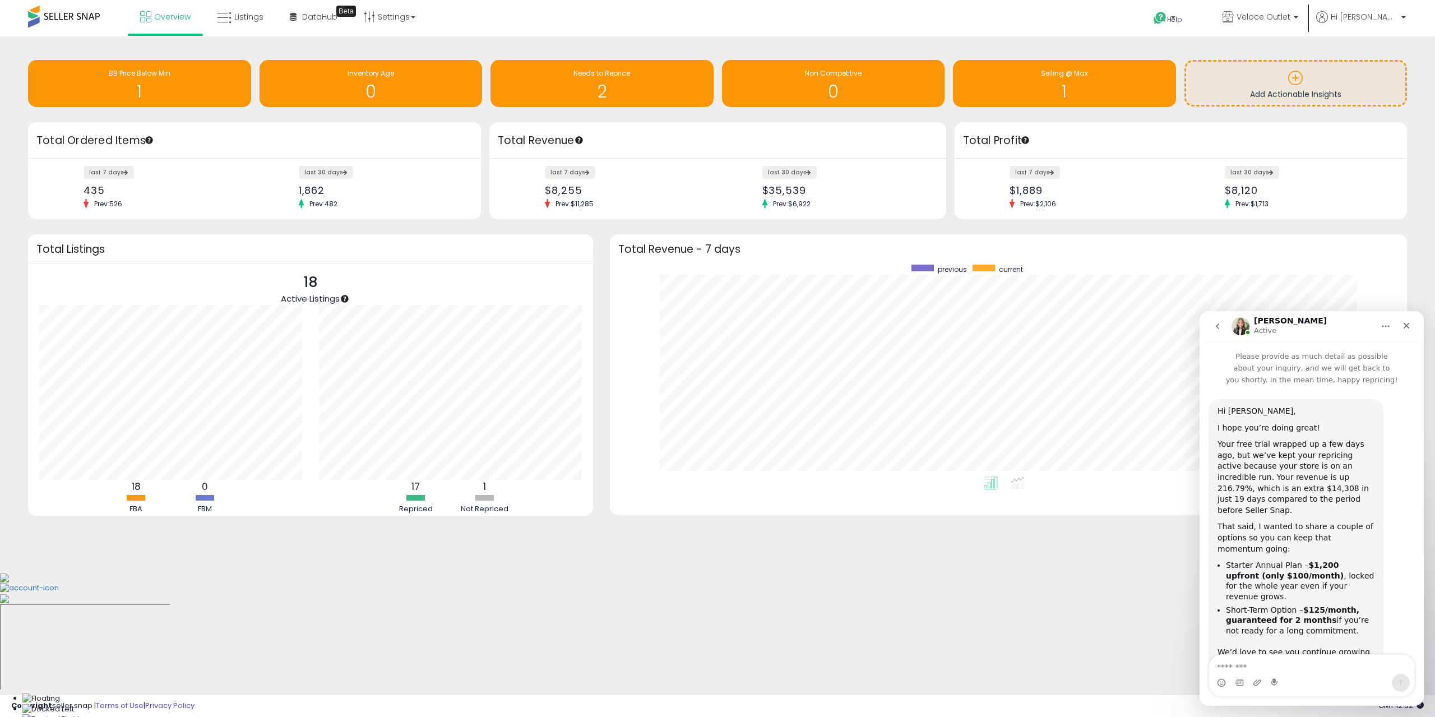
scroll to position [468, 0]
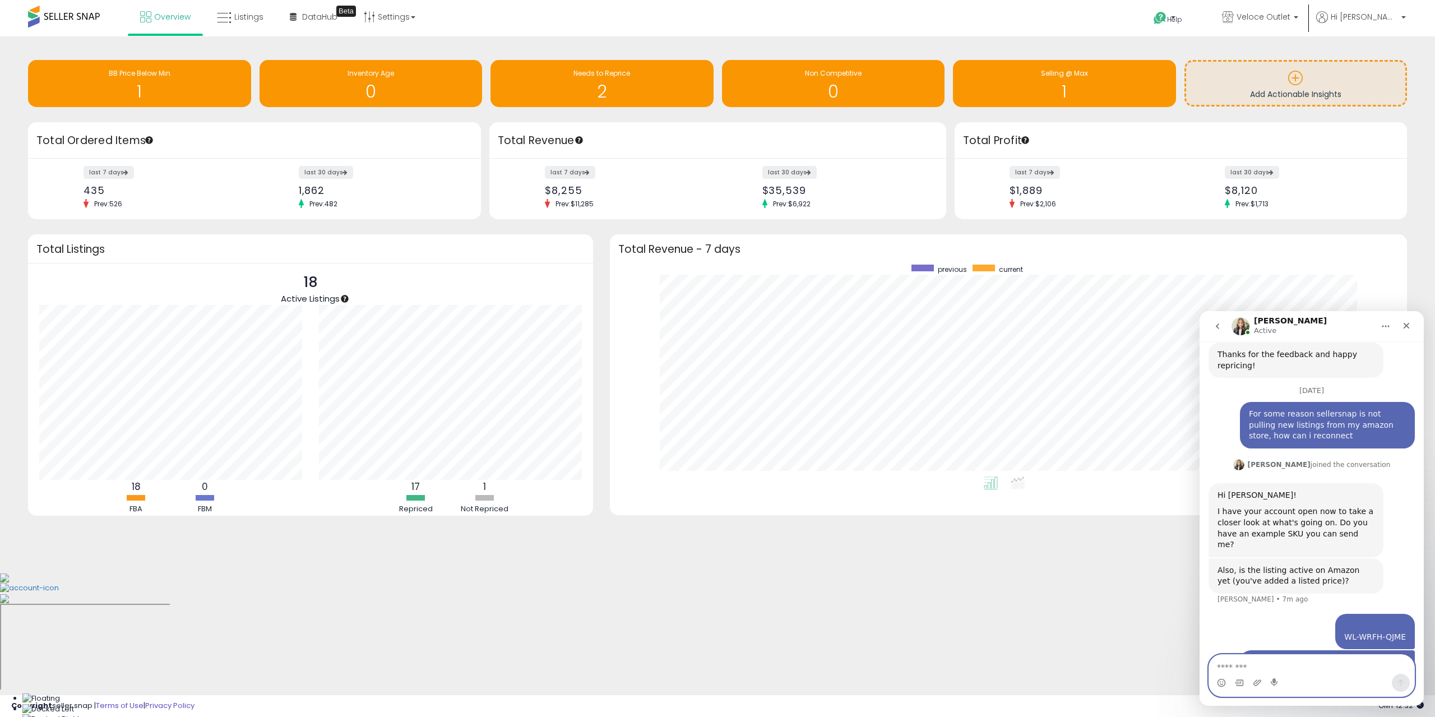
click at [1266, 665] on textarea "Message…" at bounding box center [1311, 664] width 205 height 19
type textarea "*"
type textarea "********"
type textarea "**********"
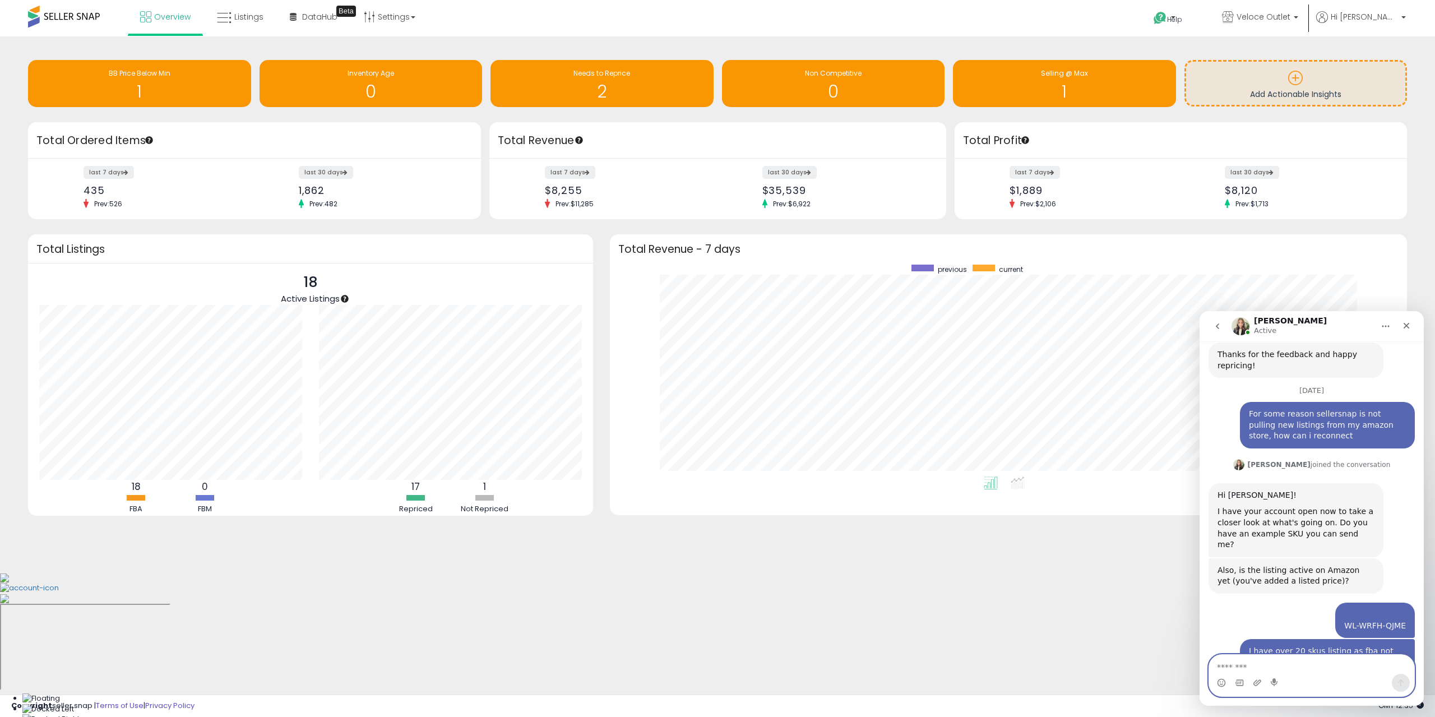
scroll to position [512, 0]
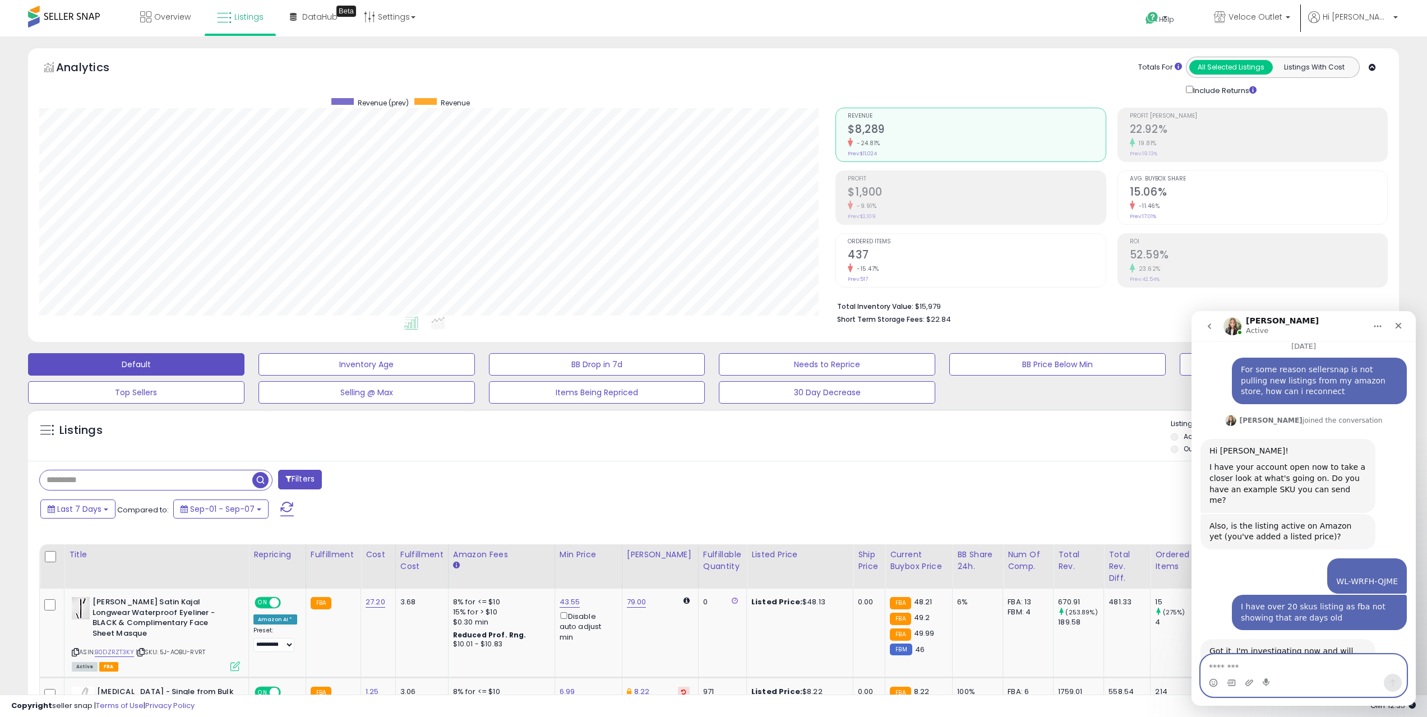
scroll to position [230, 797]
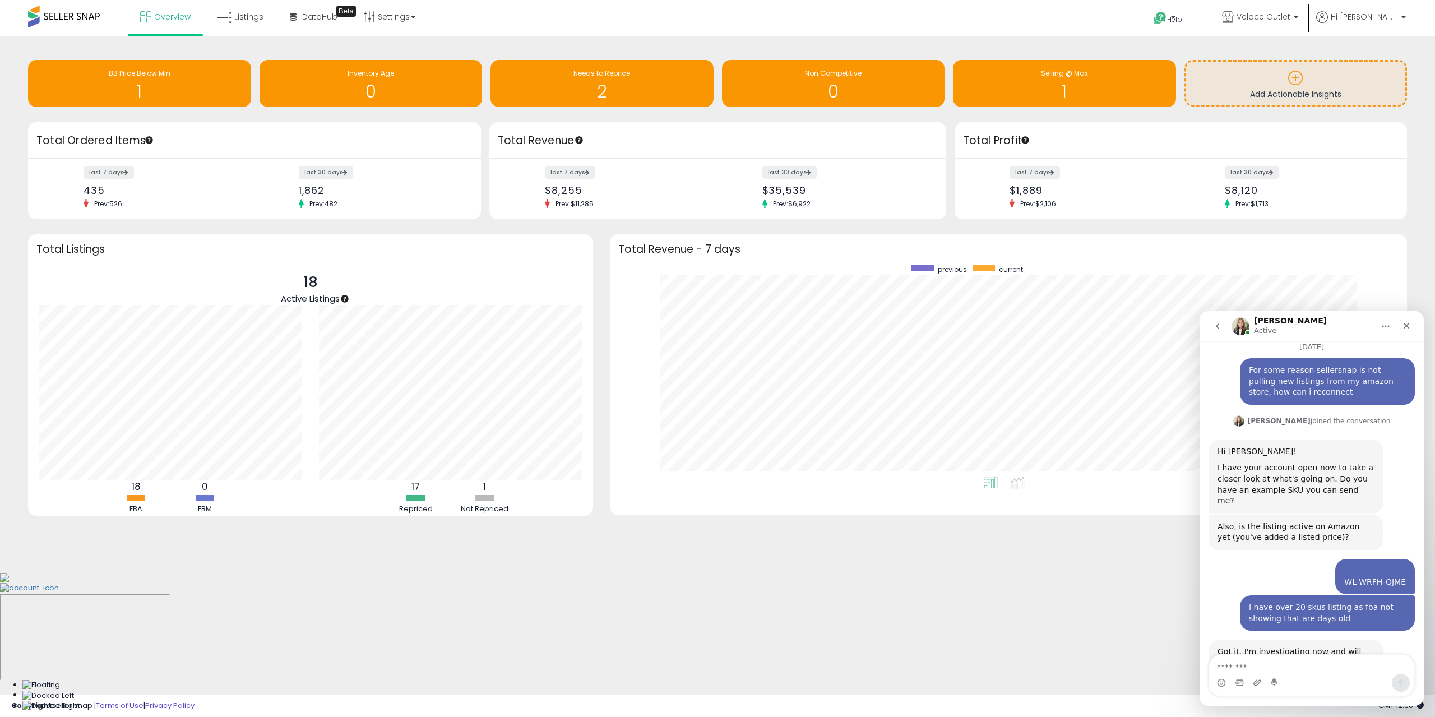
scroll to position [512, 0]
click at [1362, 22] on p "Hi [PERSON_NAME]" at bounding box center [1361, 18] width 90 height 14
click at [1369, 58] on link "Account" at bounding box center [1381, 59] width 30 height 11
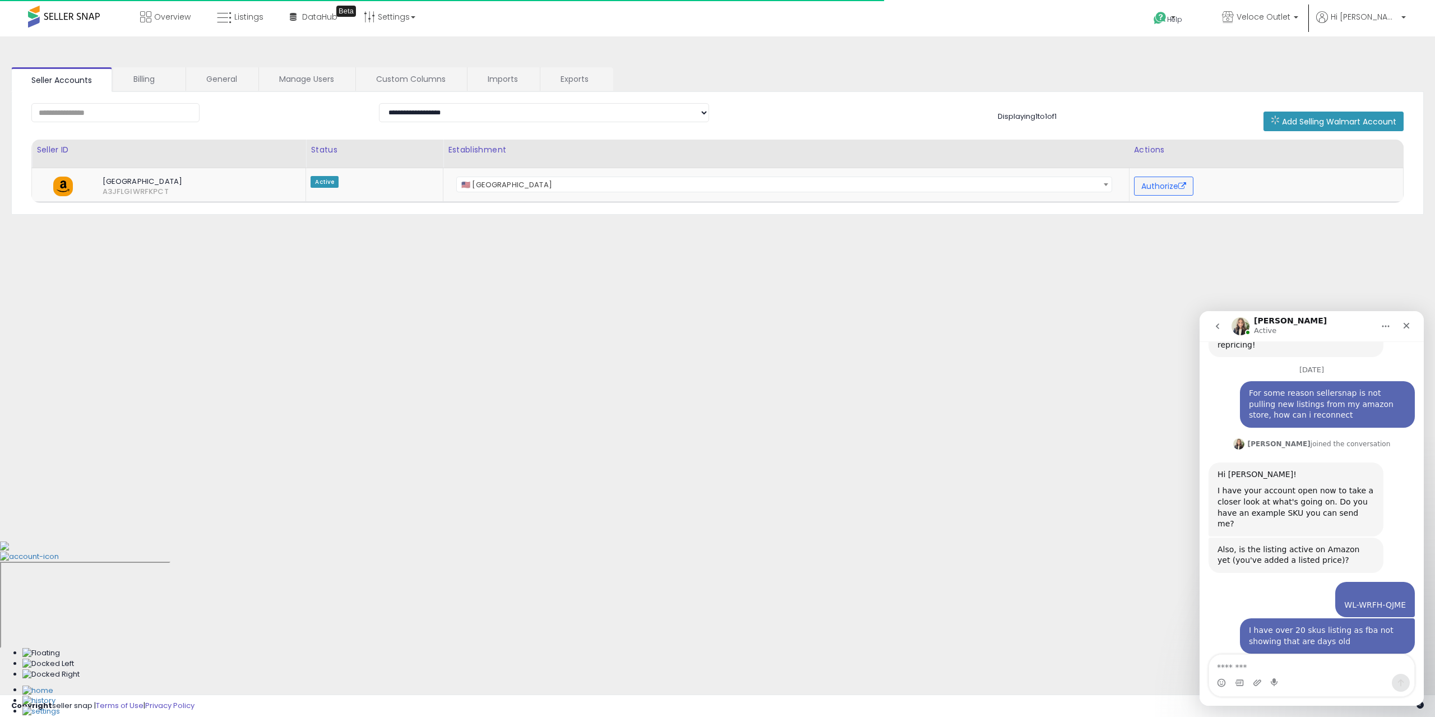
scroll to position [512, 0]
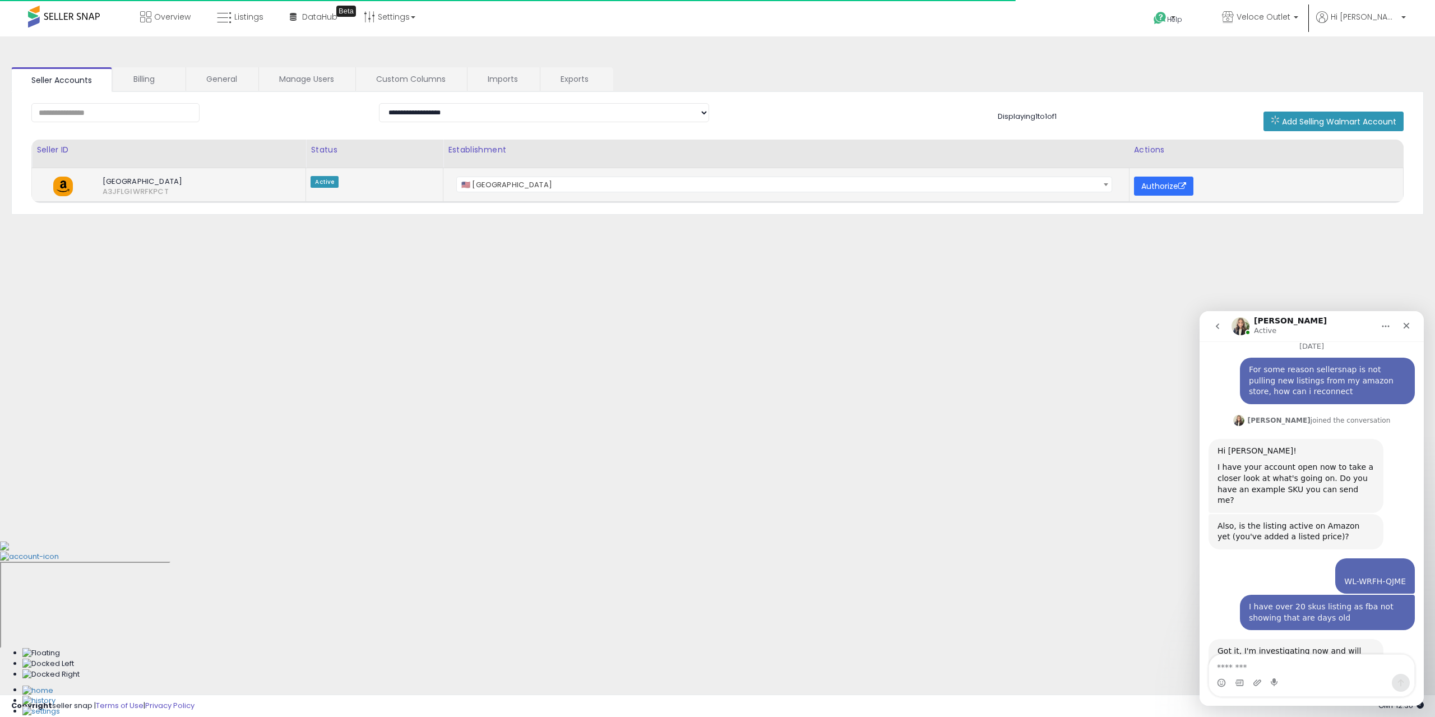
click at [1156, 184] on button "Authorize" at bounding box center [1163, 186] width 59 height 19
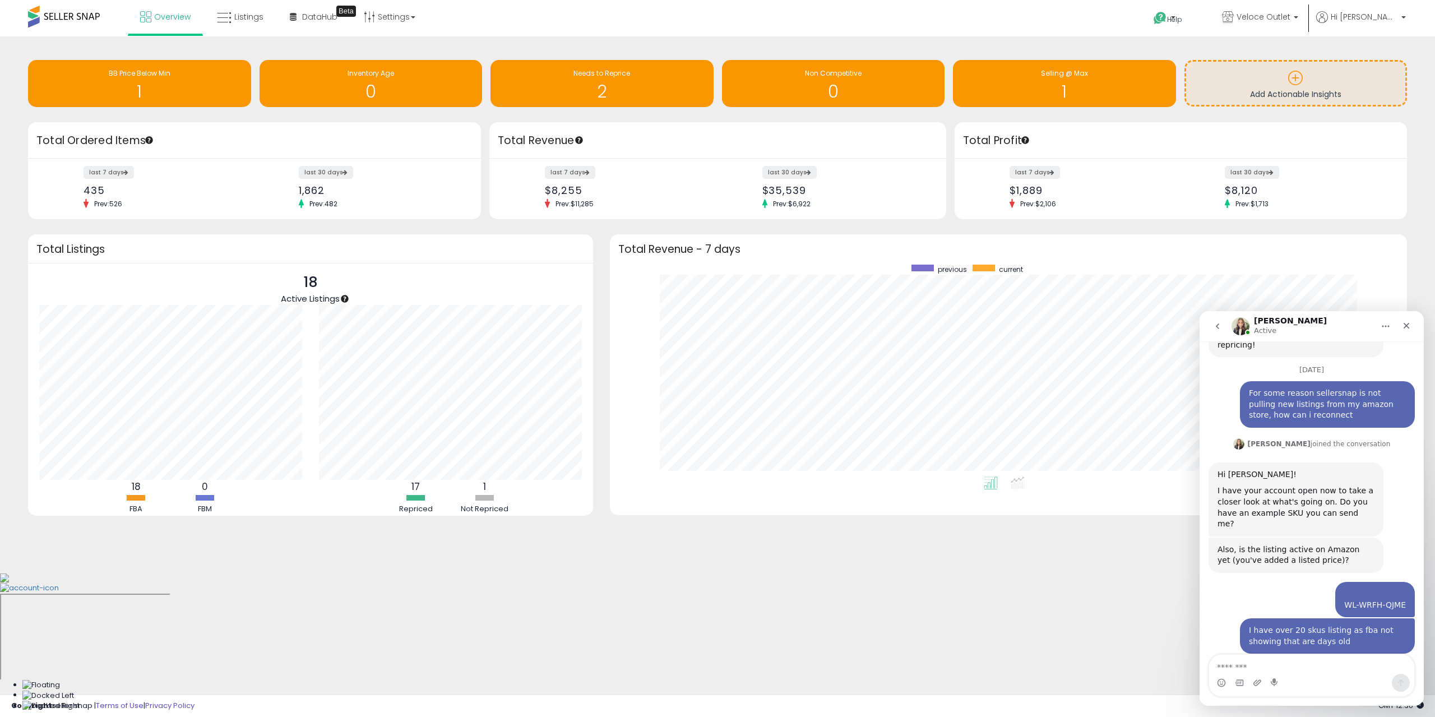
scroll to position [512, 0]
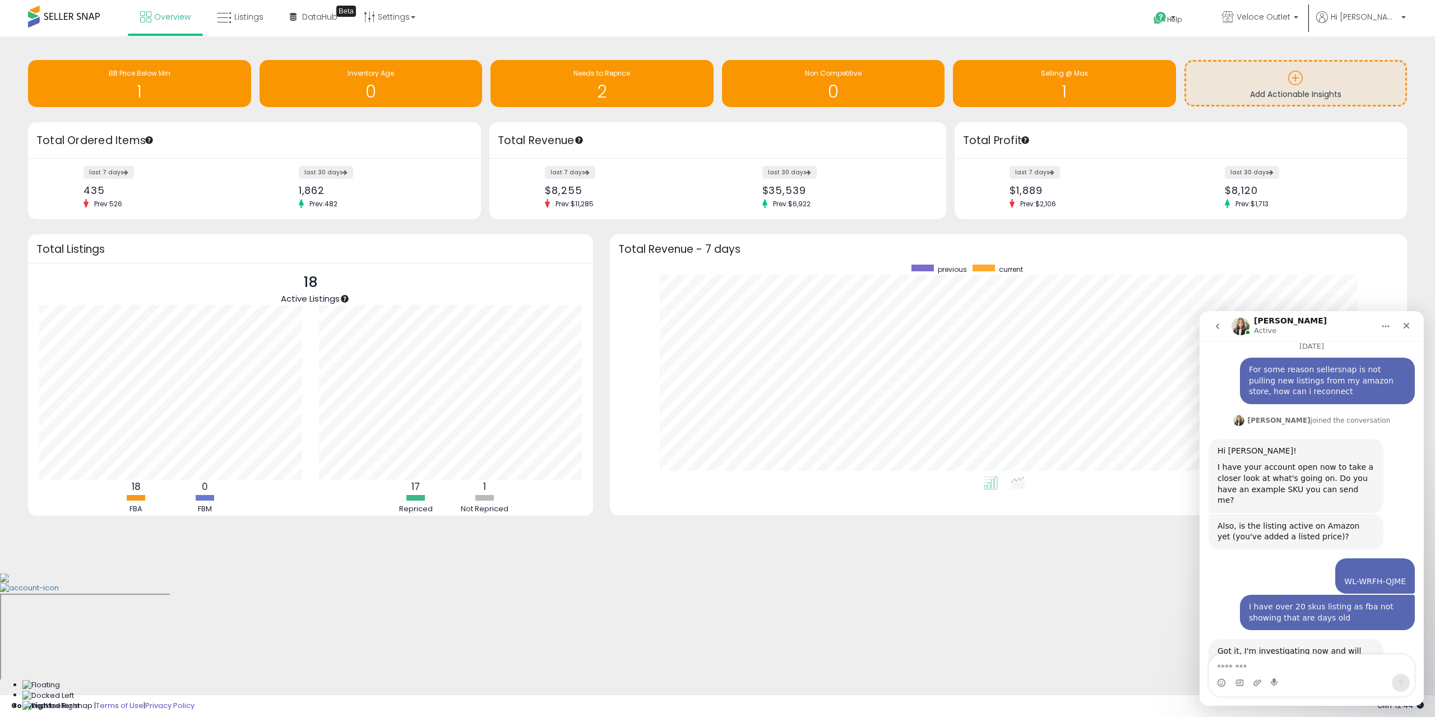
drag, startPoint x: 177, startPoint y: 668, endPoint x: 164, endPoint y: 696, distance: 30.1
click at [175, 674] on body "Unable to login Retrieving listings data.. has not yet accepted the Terms of Us…" at bounding box center [717, 358] width 1435 height 717
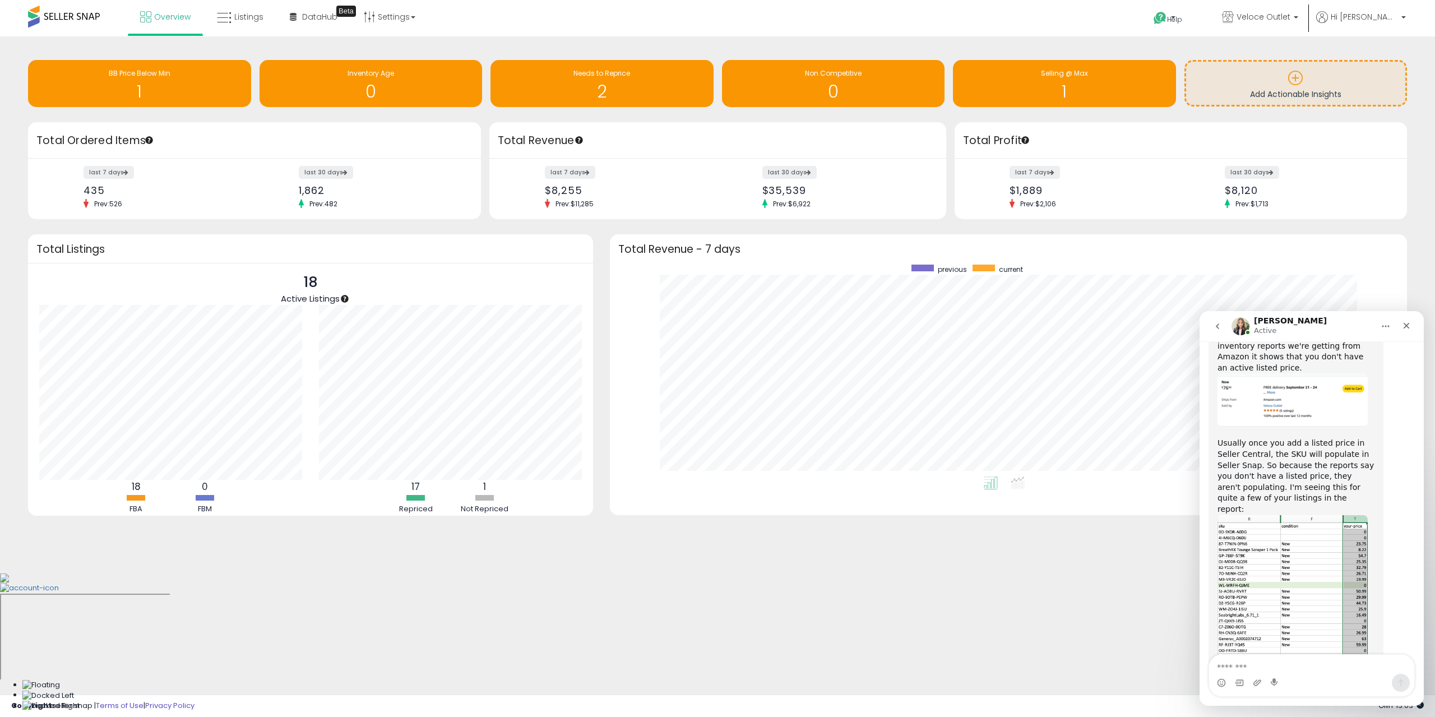
scroll to position [923, 0]
click at [1313, 512] on img "Britney says…" at bounding box center [1293, 584] width 150 height 145
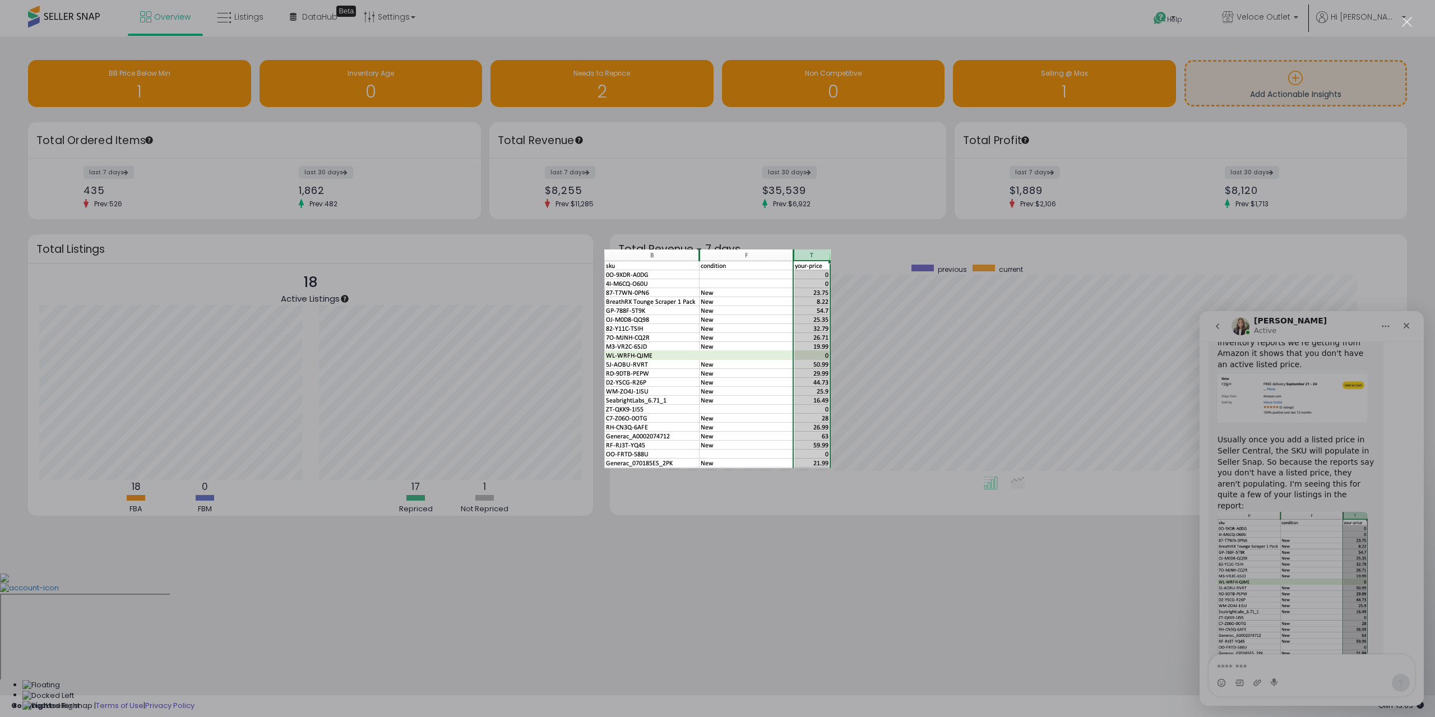
drag, startPoint x: 114, startPoint y: 200, endPoint x: 1316, endPoint y: 511, distance: 1242.2
click at [1316, 511] on div "Intercom messenger" at bounding box center [717, 358] width 1435 height 717
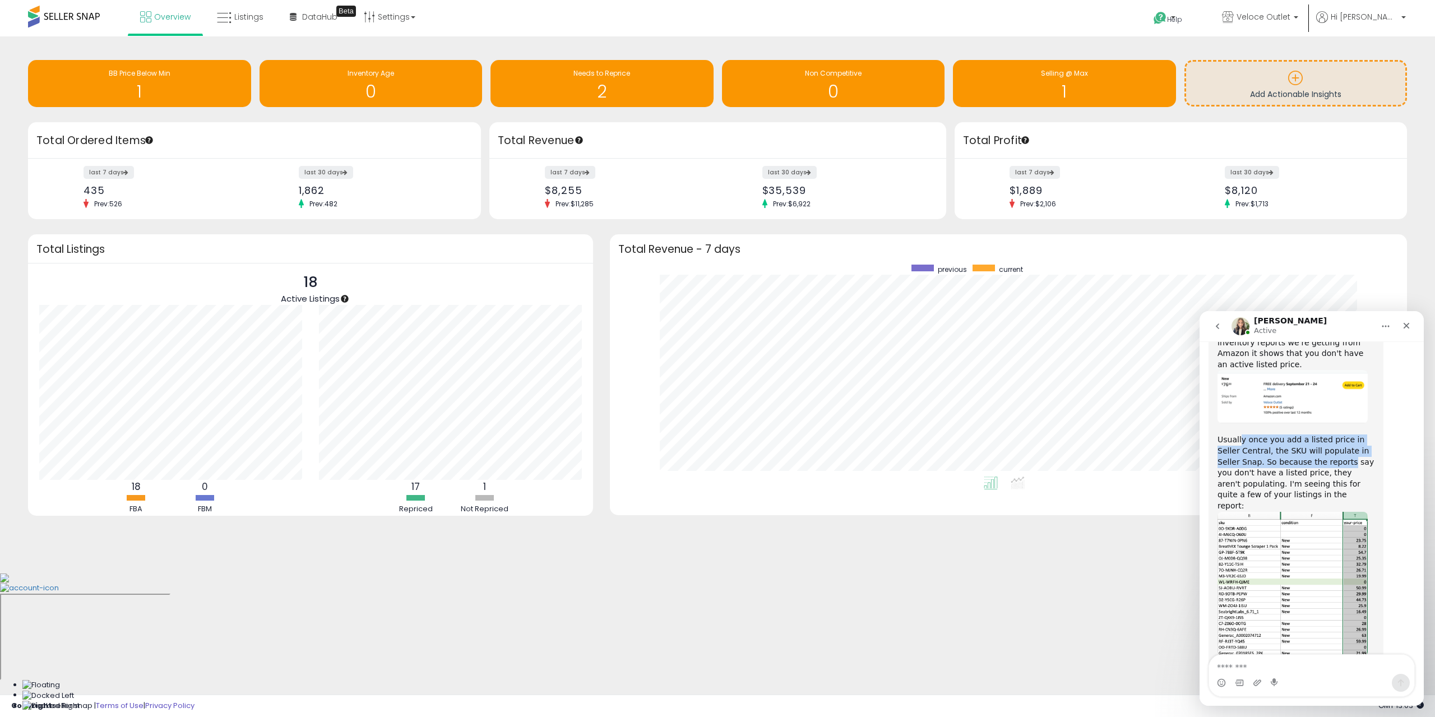
drag, startPoint x: 1239, startPoint y: 385, endPoint x: 1296, endPoint y: 404, distance: 60.3
click at [1296, 434] on div "Usually once you add a listed price in Seller Central, the SKU will populate in…" at bounding box center [1296, 472] width 157 height 77
click at [1301, 434] on div "Usually once you add a listed price in Seller Central, the SKU will populate in…" at bounding box center [1296, 472] width 157 height 77
click at [1331, 665] on textarea "Message…" at bounding box center [1311, 664] width 205 height 19
type textarea "**********"
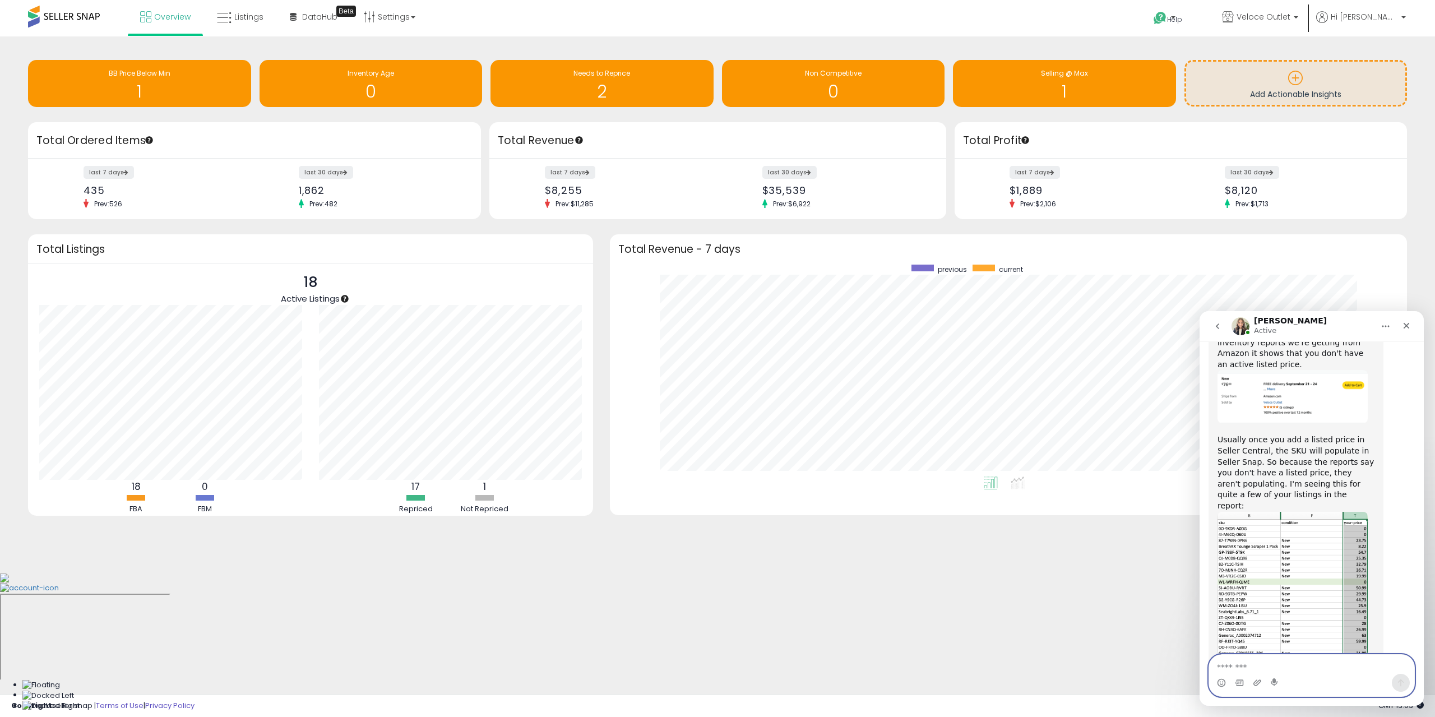
scroll to position [956, 0]
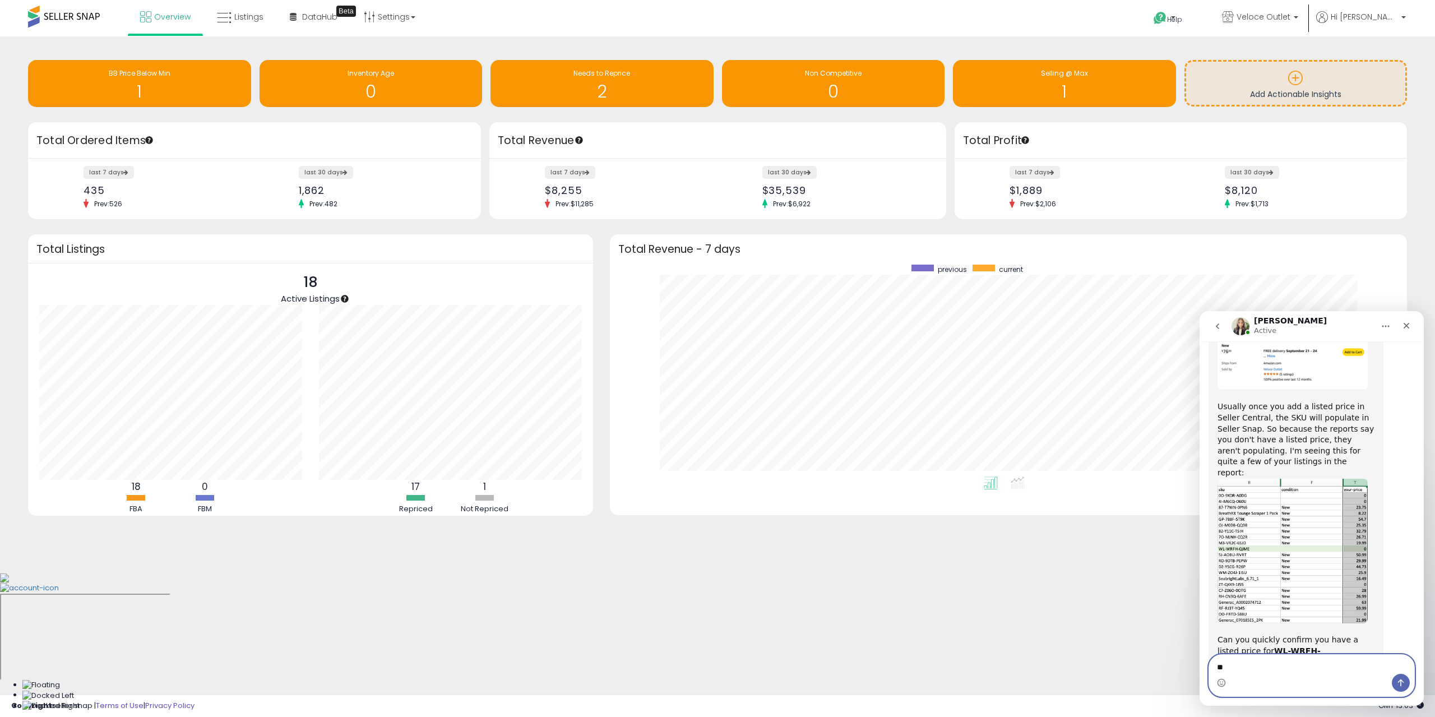
type textarea "*"
type textarea "**********"
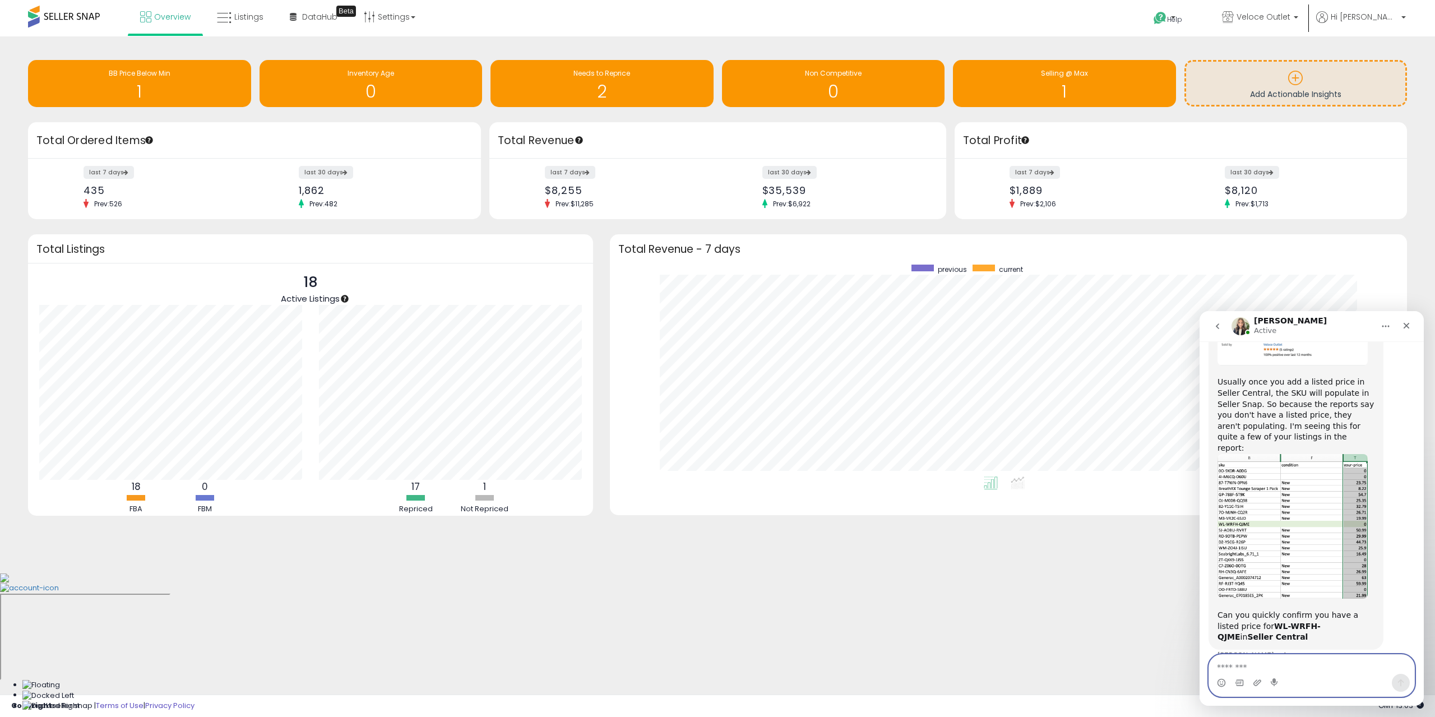
scroll to position [982, 0]
click at [1304, 669] on textarea "Message…" at bounding box center [1311, 664] width 205 height 19
type textarea "**********"
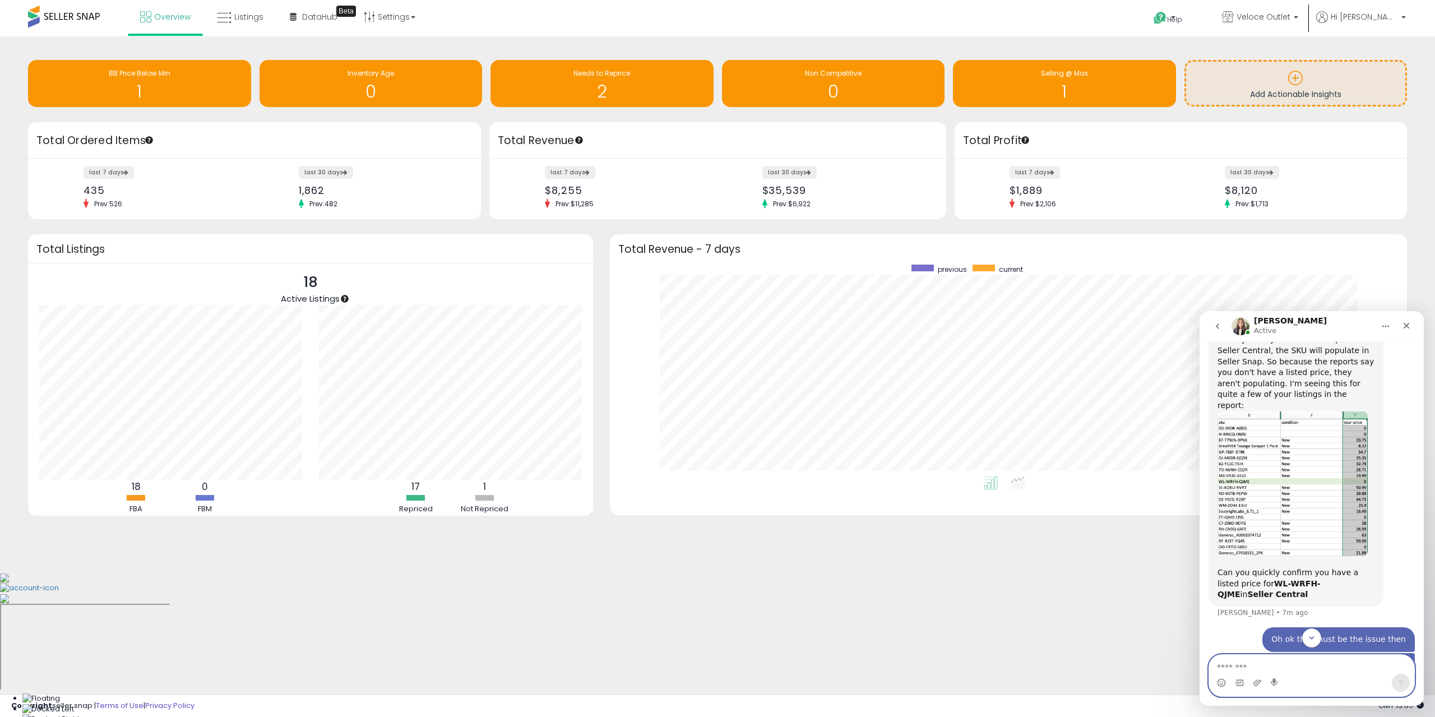
scroll to position [1062, 0]
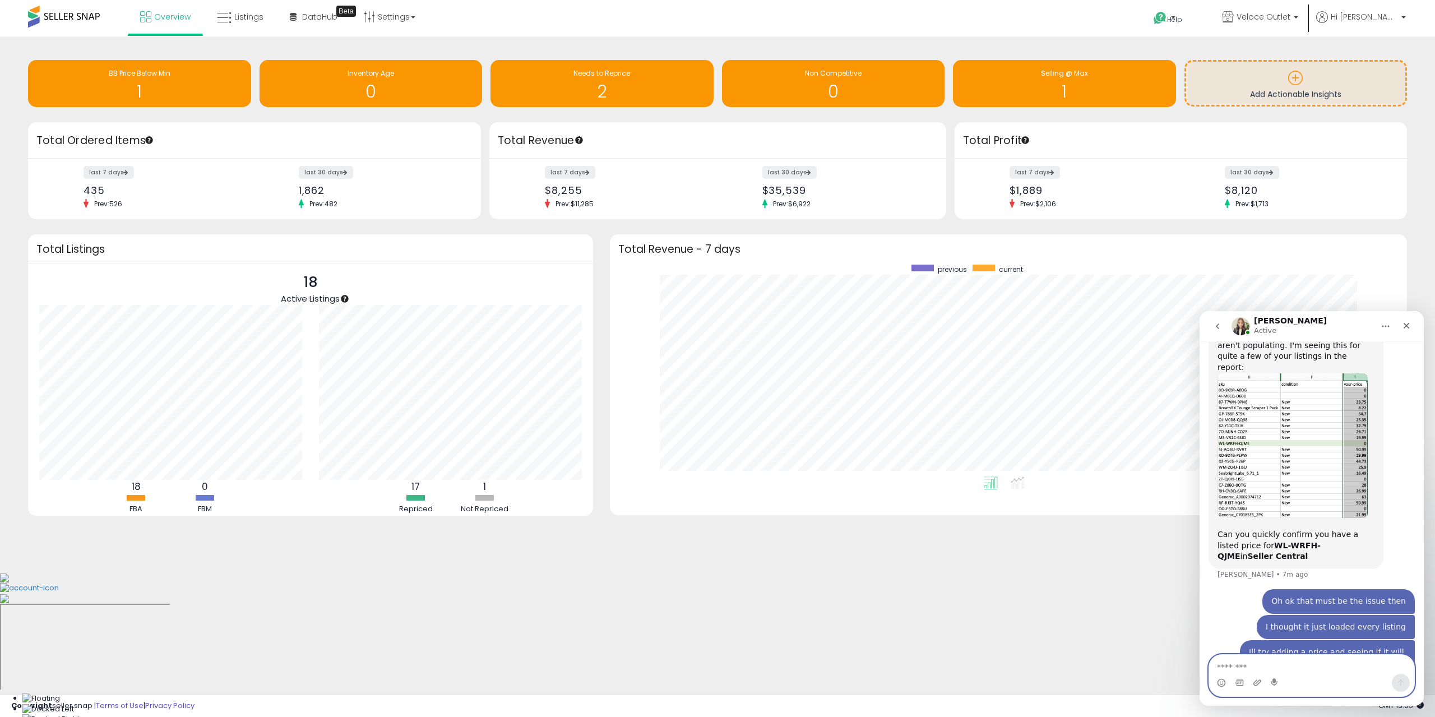
click at [1265, 669] on textarea "Message…" at bounding box center [1311, 664] width 205 height 19
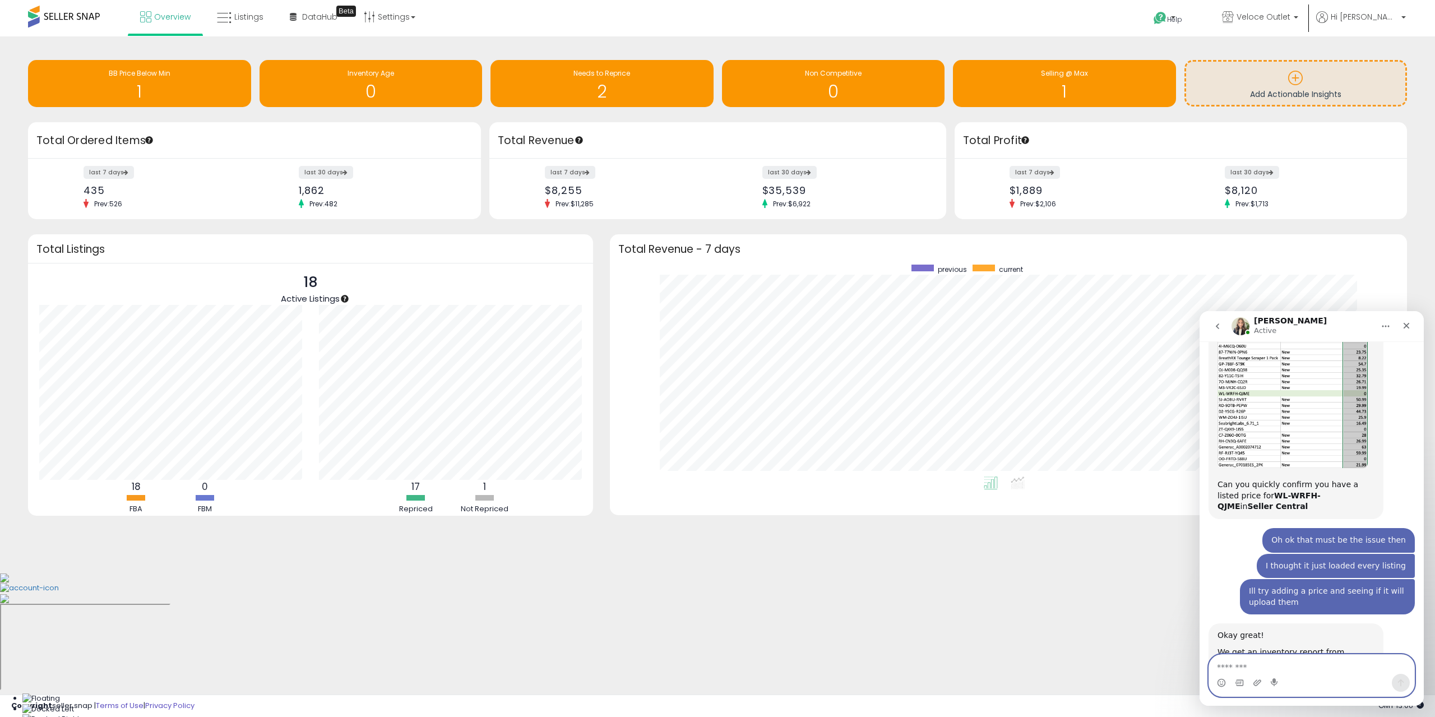
scroll to position [1113, 0]
click at [1313, 663] on textarea "Message…" at bounding box center [1311, 664] width 205 height 19
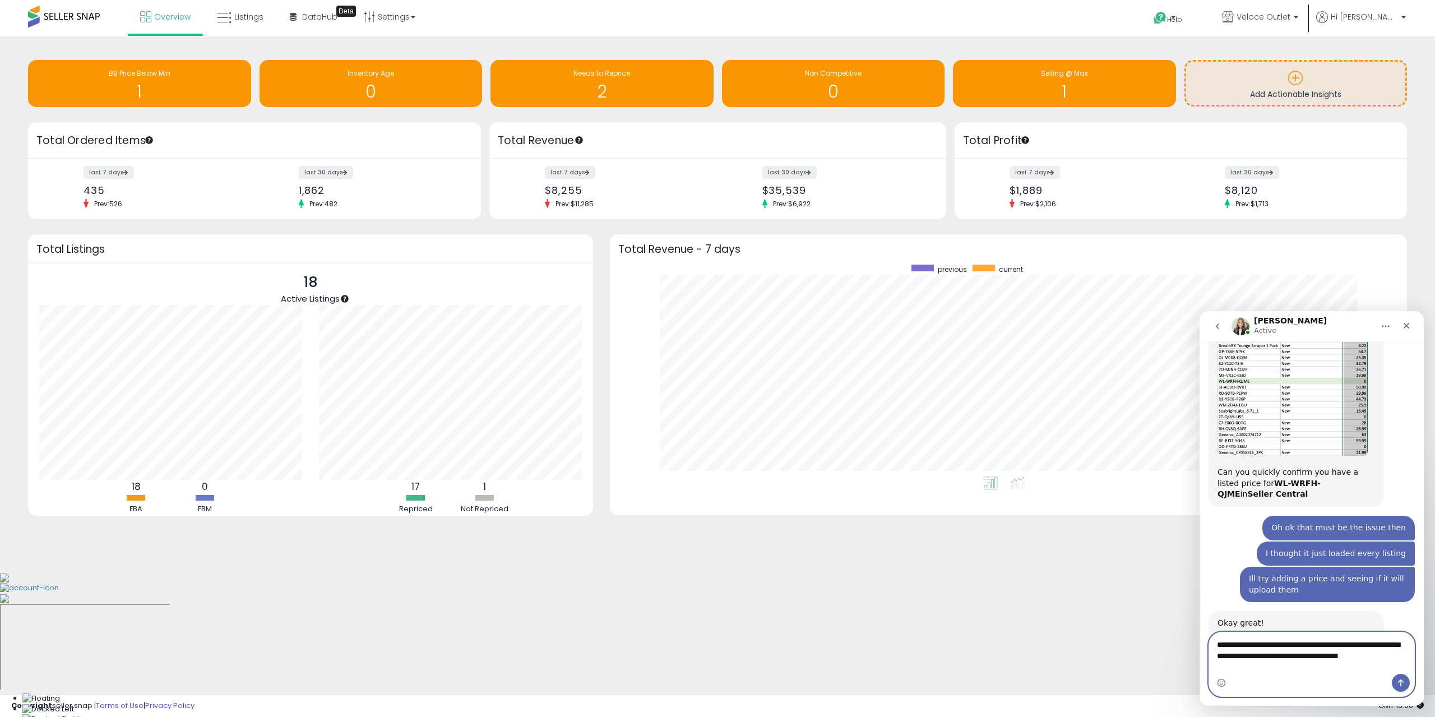
type textarea "**********"
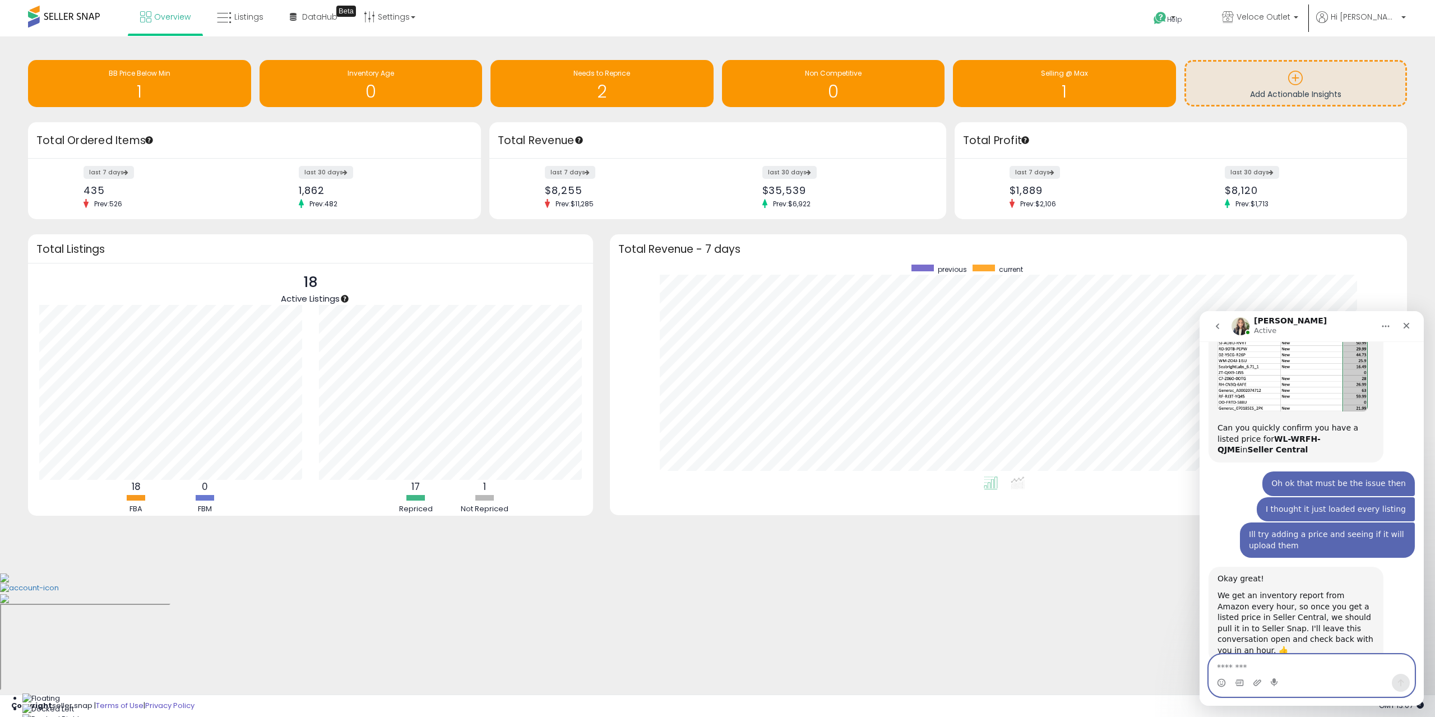
scroll to position [1201, 0]
